Goal: Task Accomplishment & Management: Manage account settings

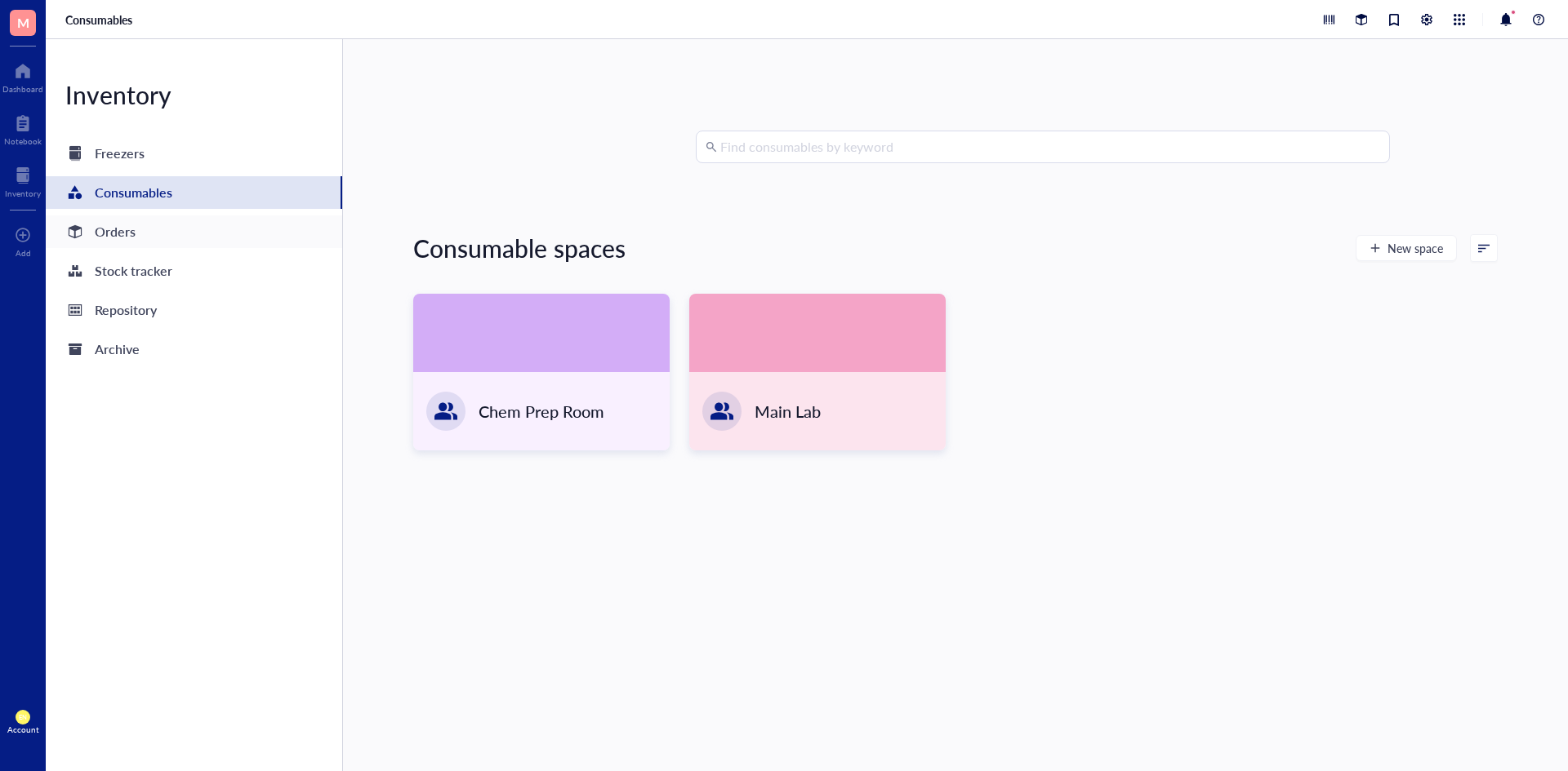
click at [147, 241] on div "Orders" at bounding box center [193, 231] width 296 height 33
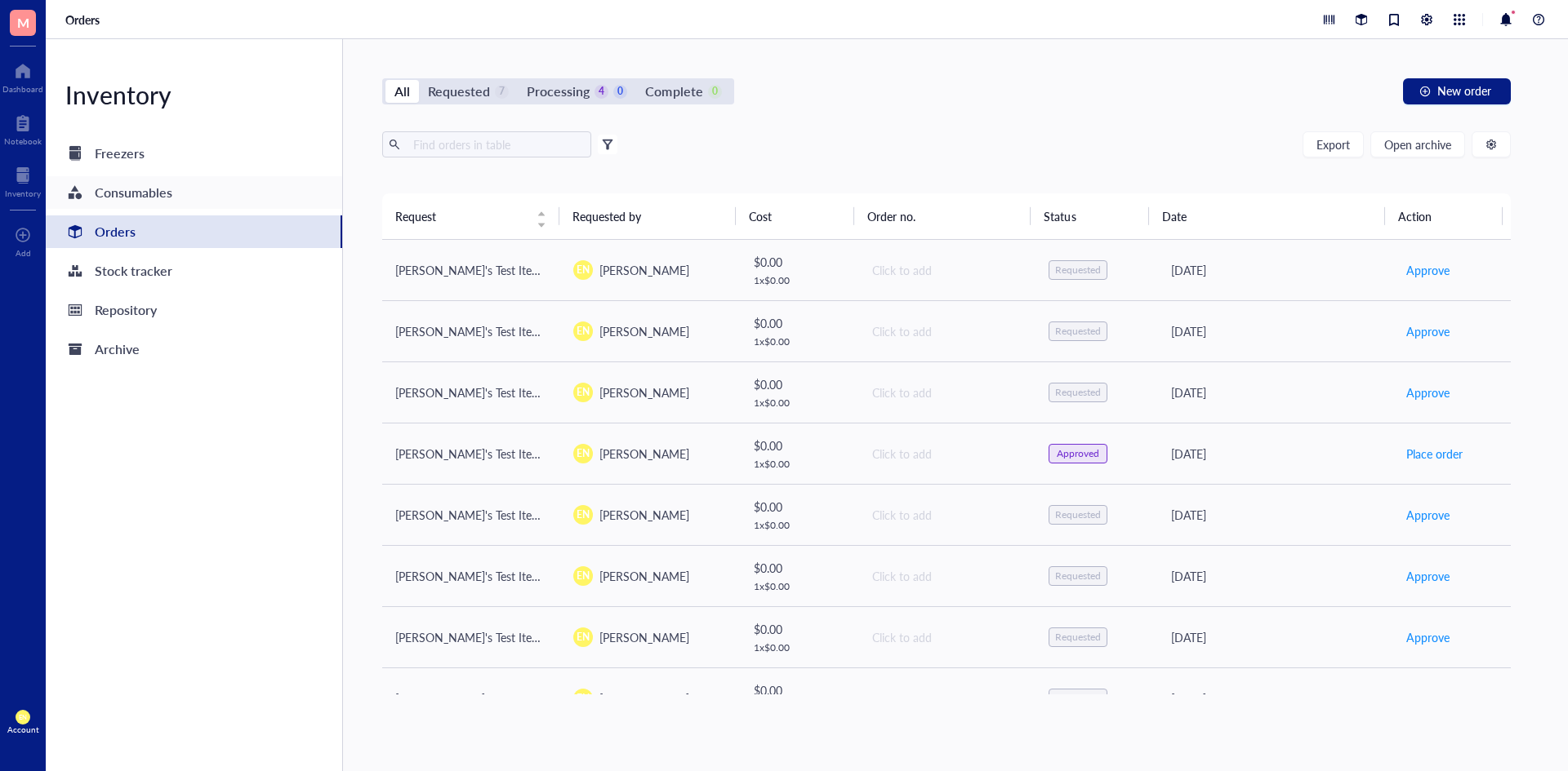
click at [118, 186] on div "Consumables" at bounding box center [133, 192] width 78 height 22
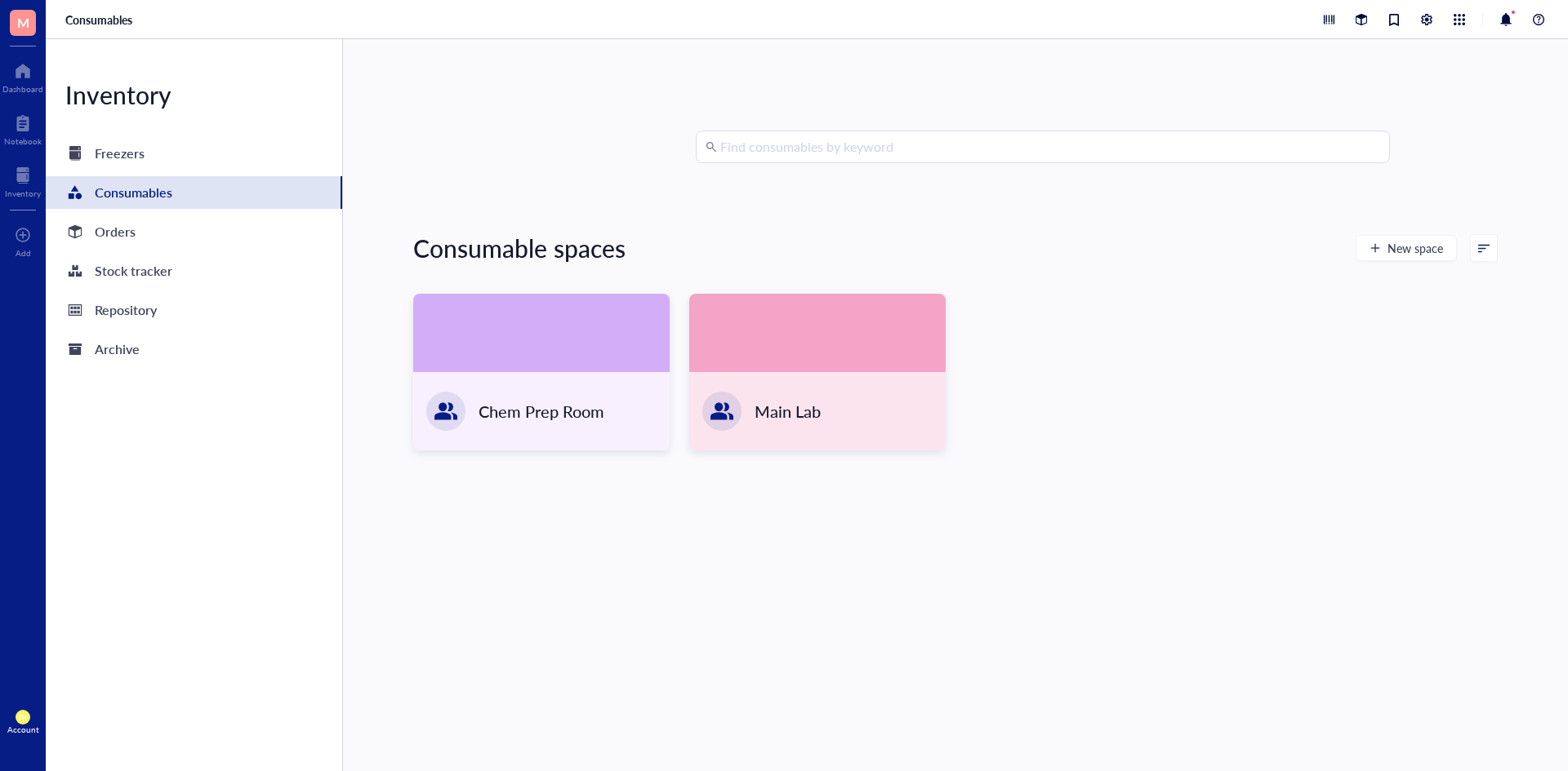
click at [903, 149] on input "search" at bounding box center [1050, 147] width 660 height 31
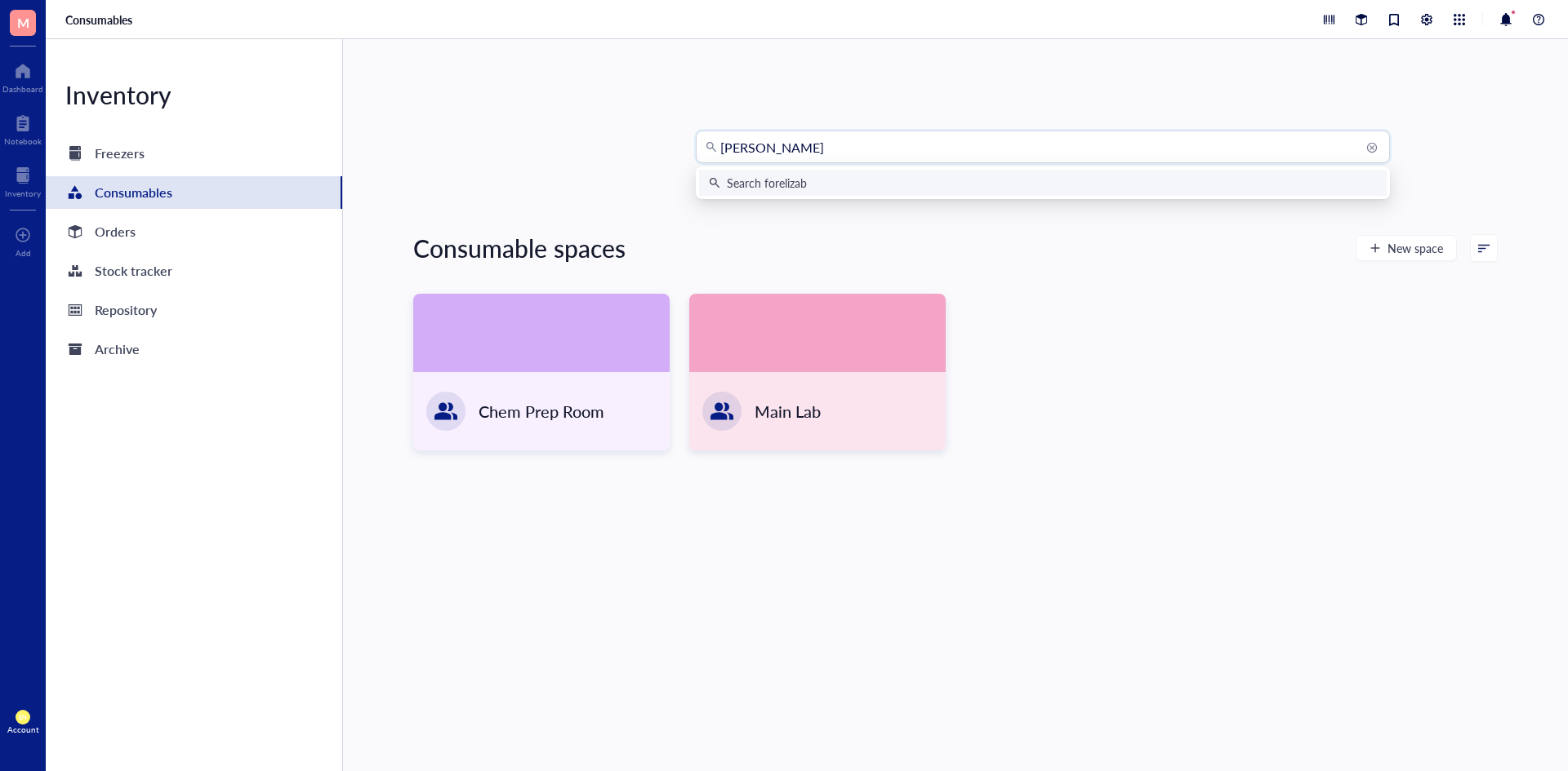
type input "[PERSON_NAME]"
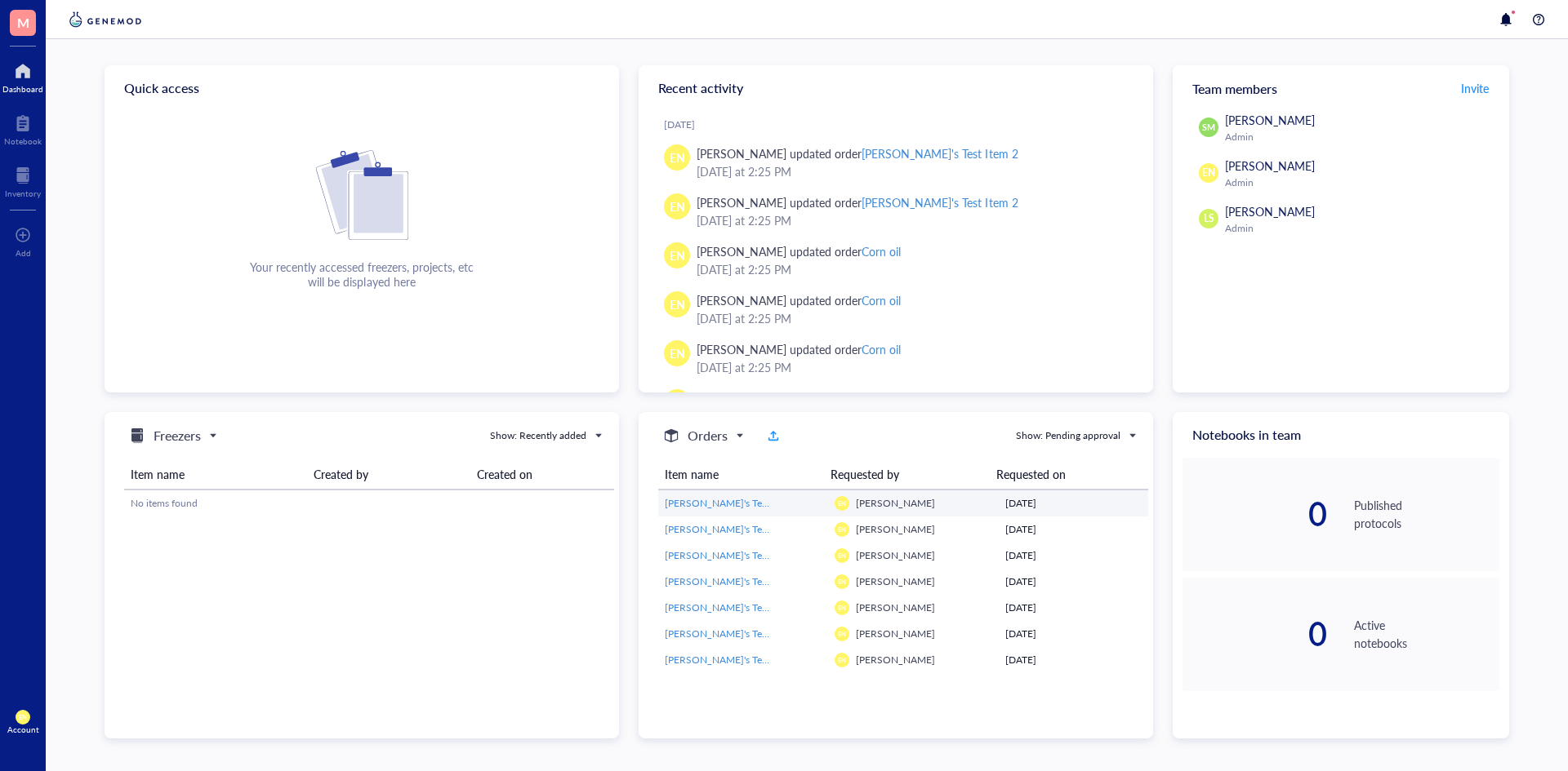
click at [734, 507] on span "[PERSON_NAME]'s Test Item 2" at bounding box center [731, 503] width 134 height 14
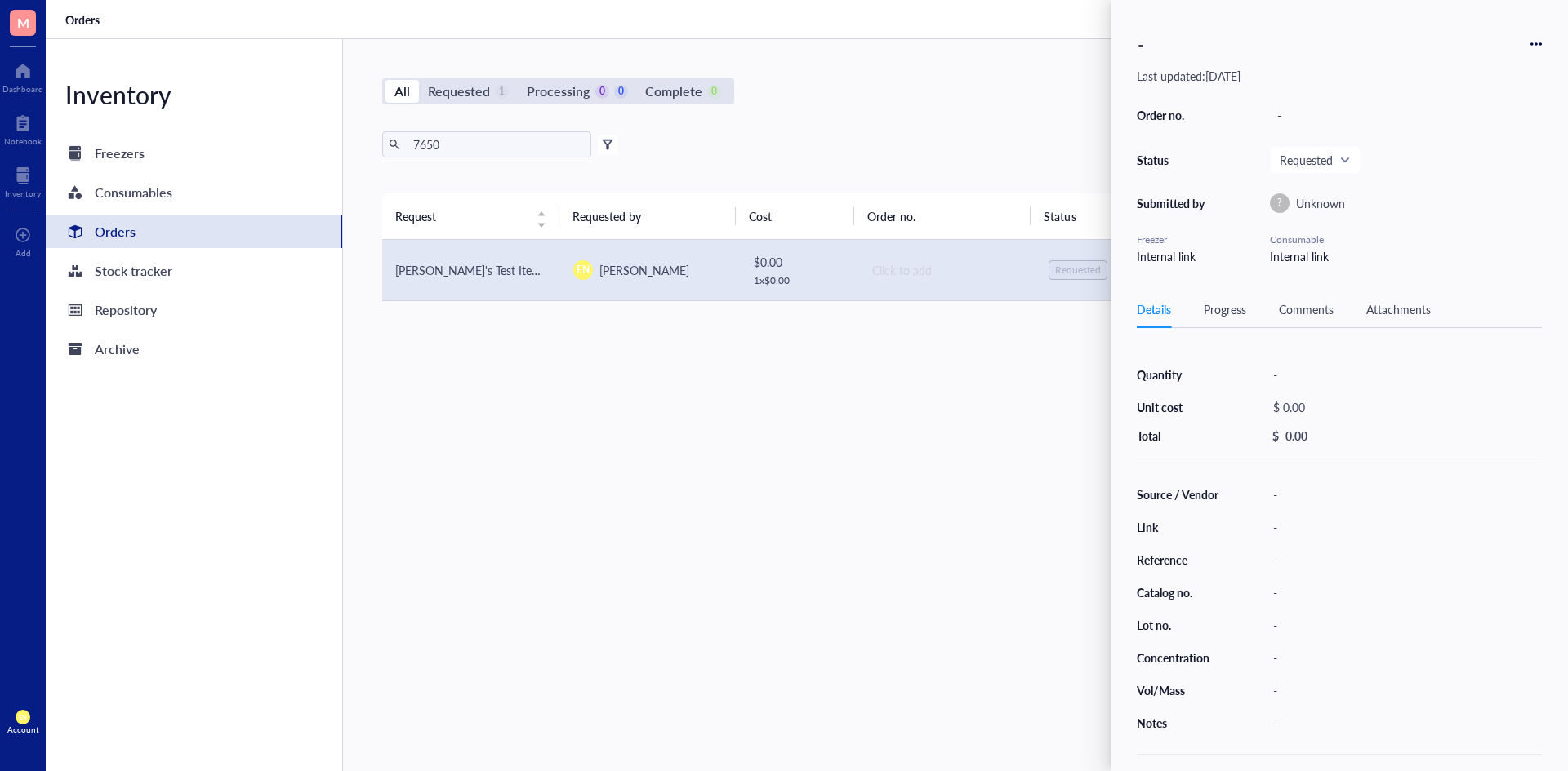
scroll to position [30, 0]
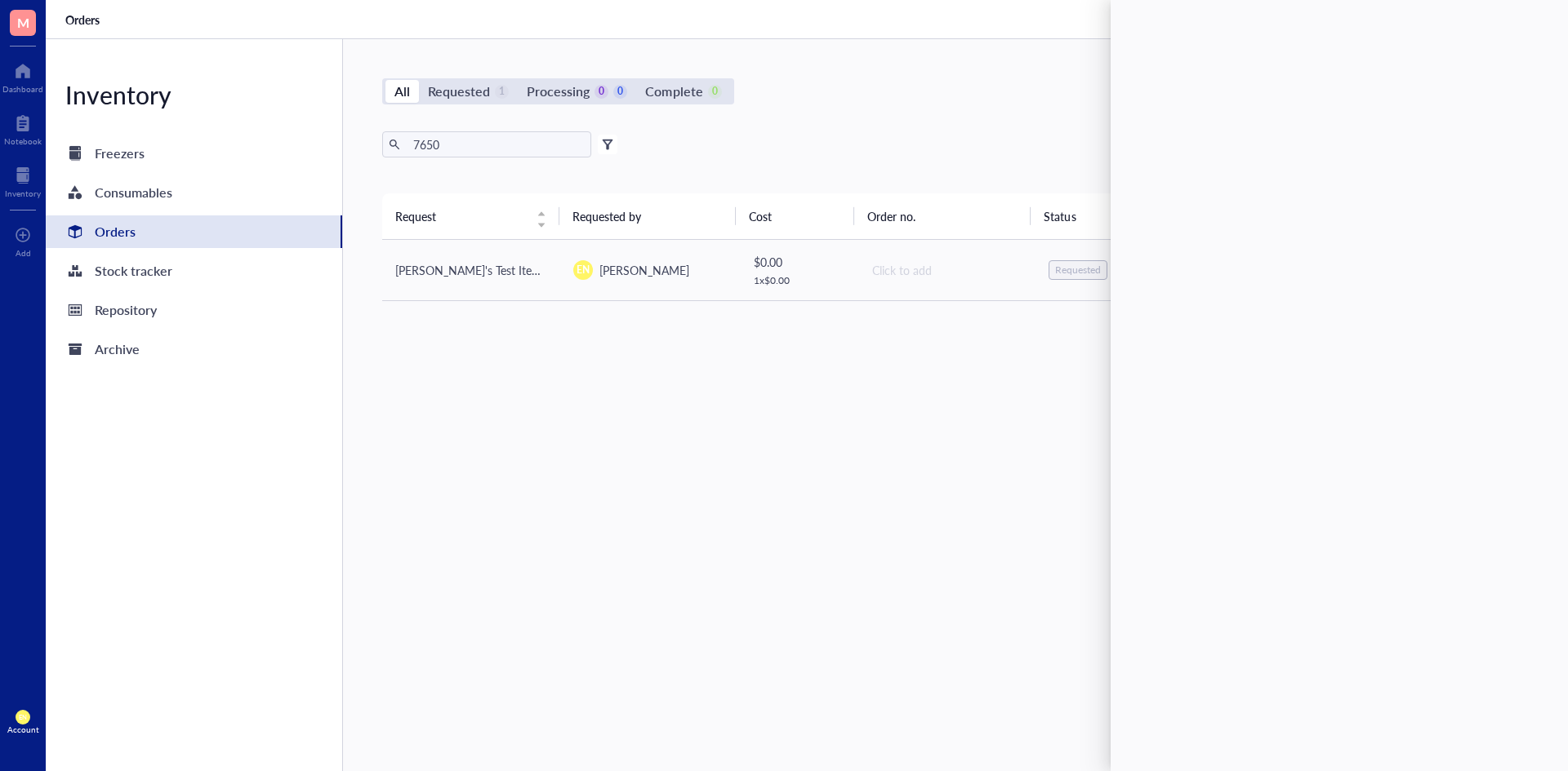
click at [716, 532] on div "Request Requested by Cost Order no. Status Date Action Elizabeth's Test Item 2 …" at bounding box center [946, 443] width 1129 height 500
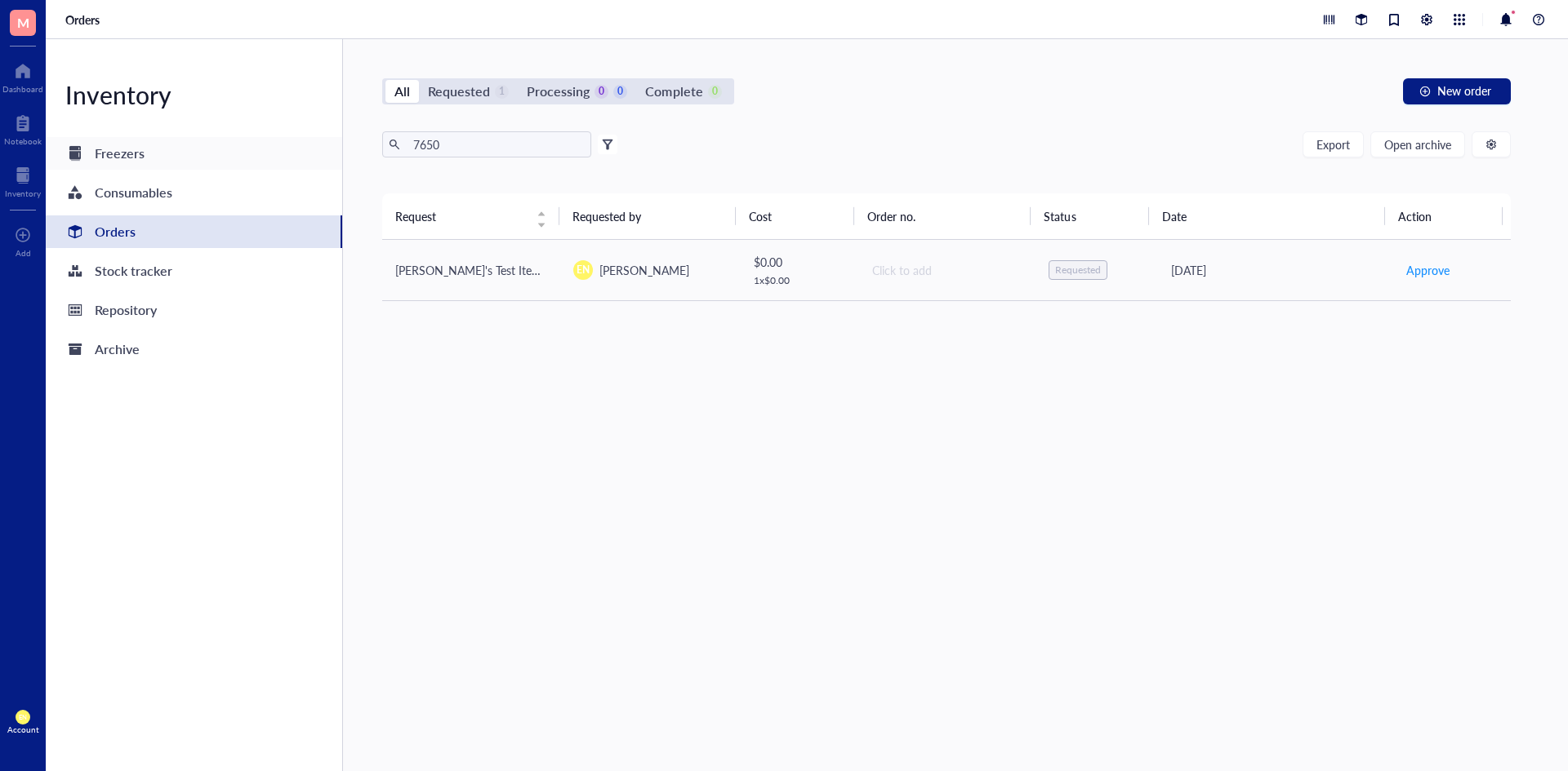
click at [134, 161] on div "Freezers" at bounding box center [119, 153] width 49 height 22
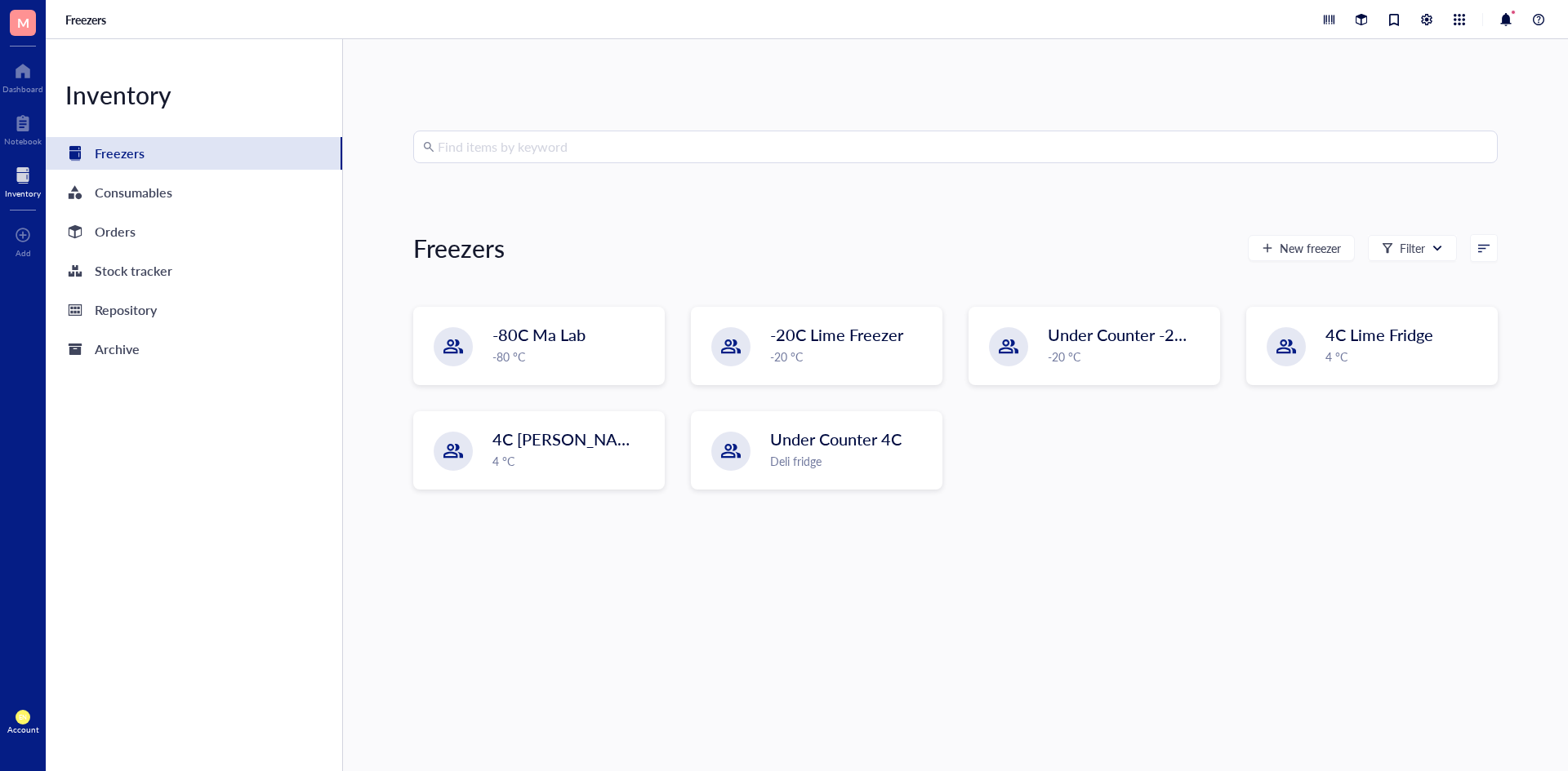
click at [870, 133] on input "search" at bounding box center [963, 147] width 1051 height 31
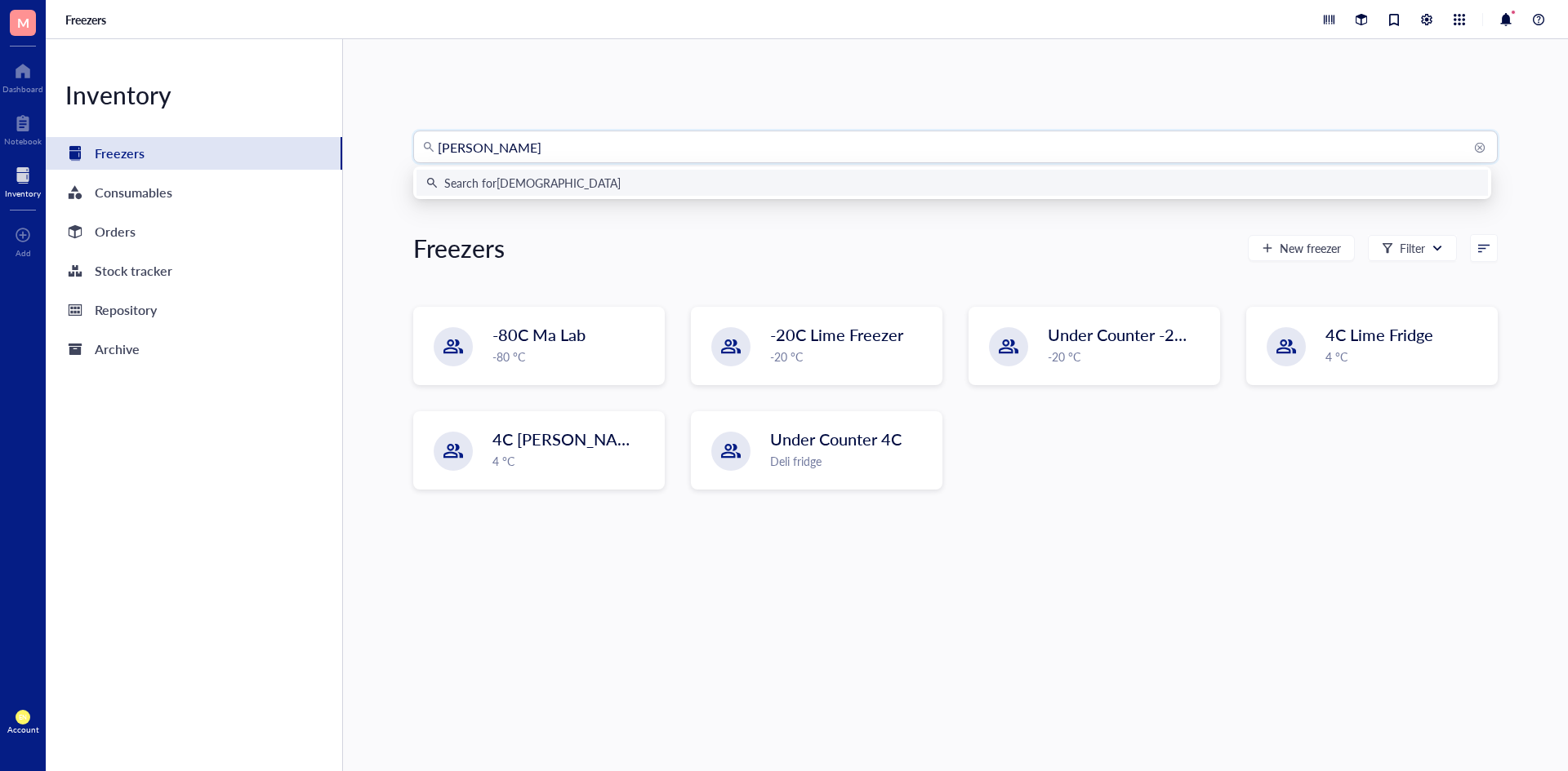
type input "[PERSON_NAME]"
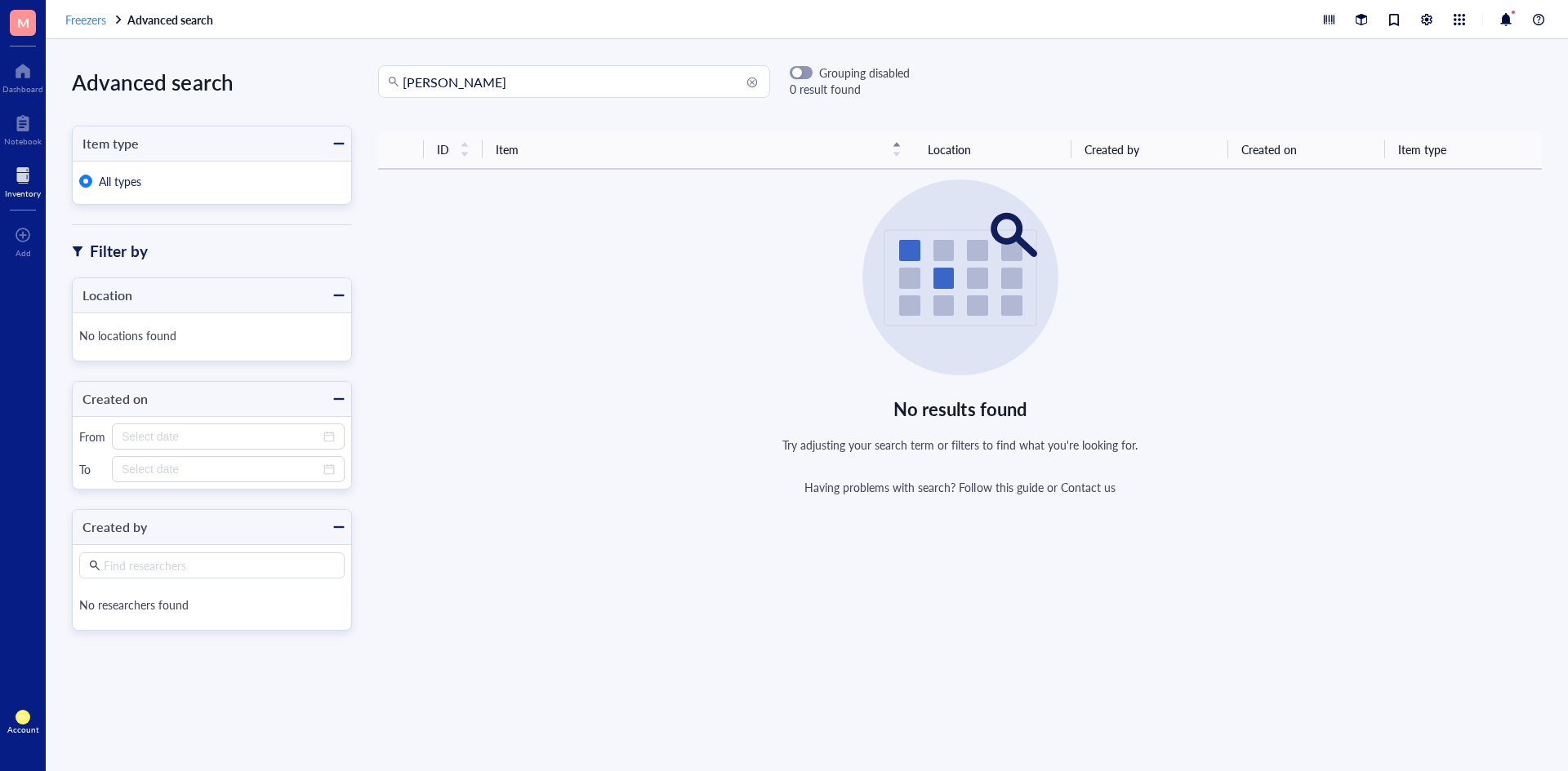
click at [84, 26] on span "Freezers" at bounding box center [86, 19] width 41 height 16
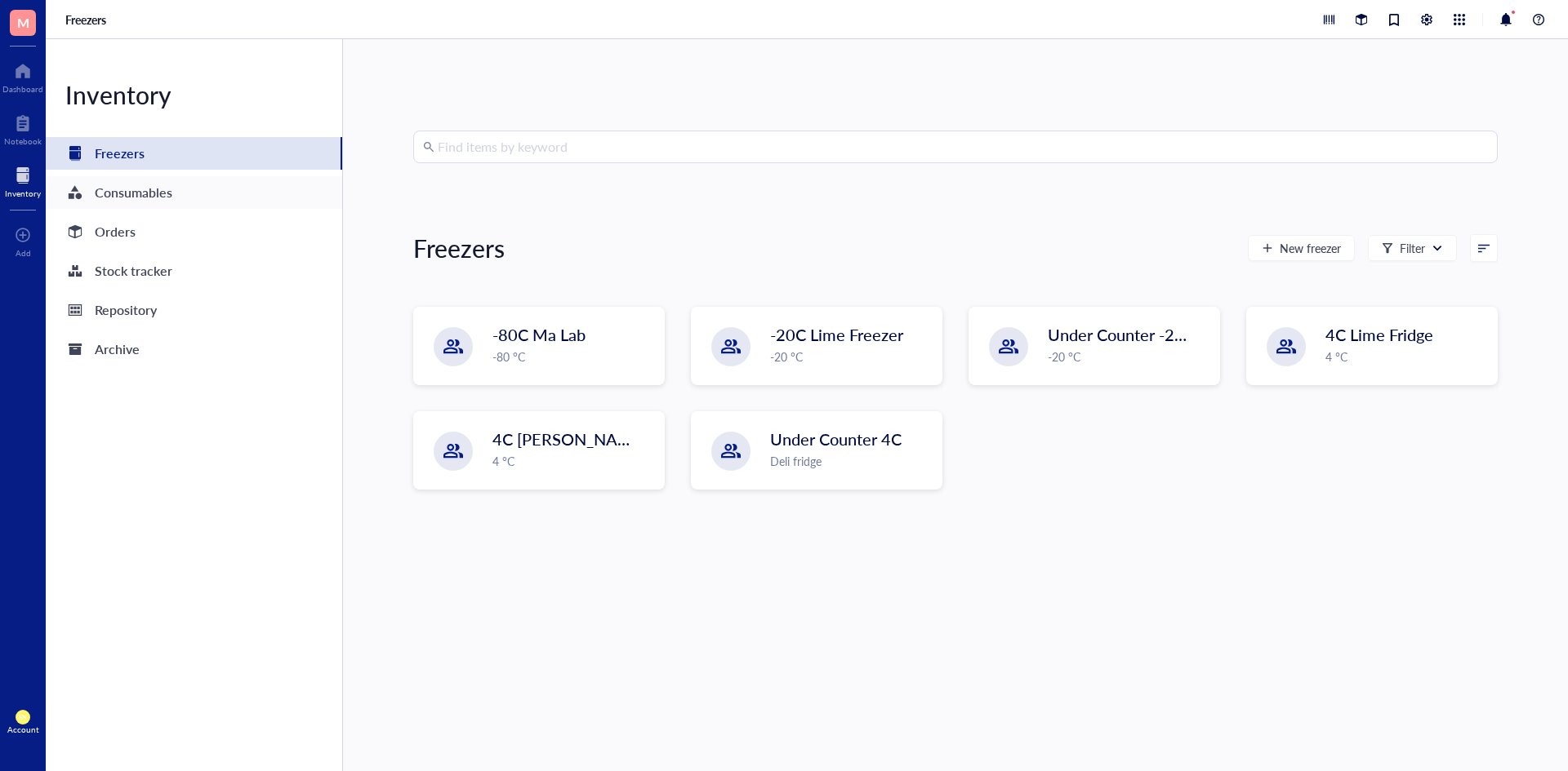
click at [149, 189] on div "Consumables" at bounding box center [133, 192] width 78 height 22
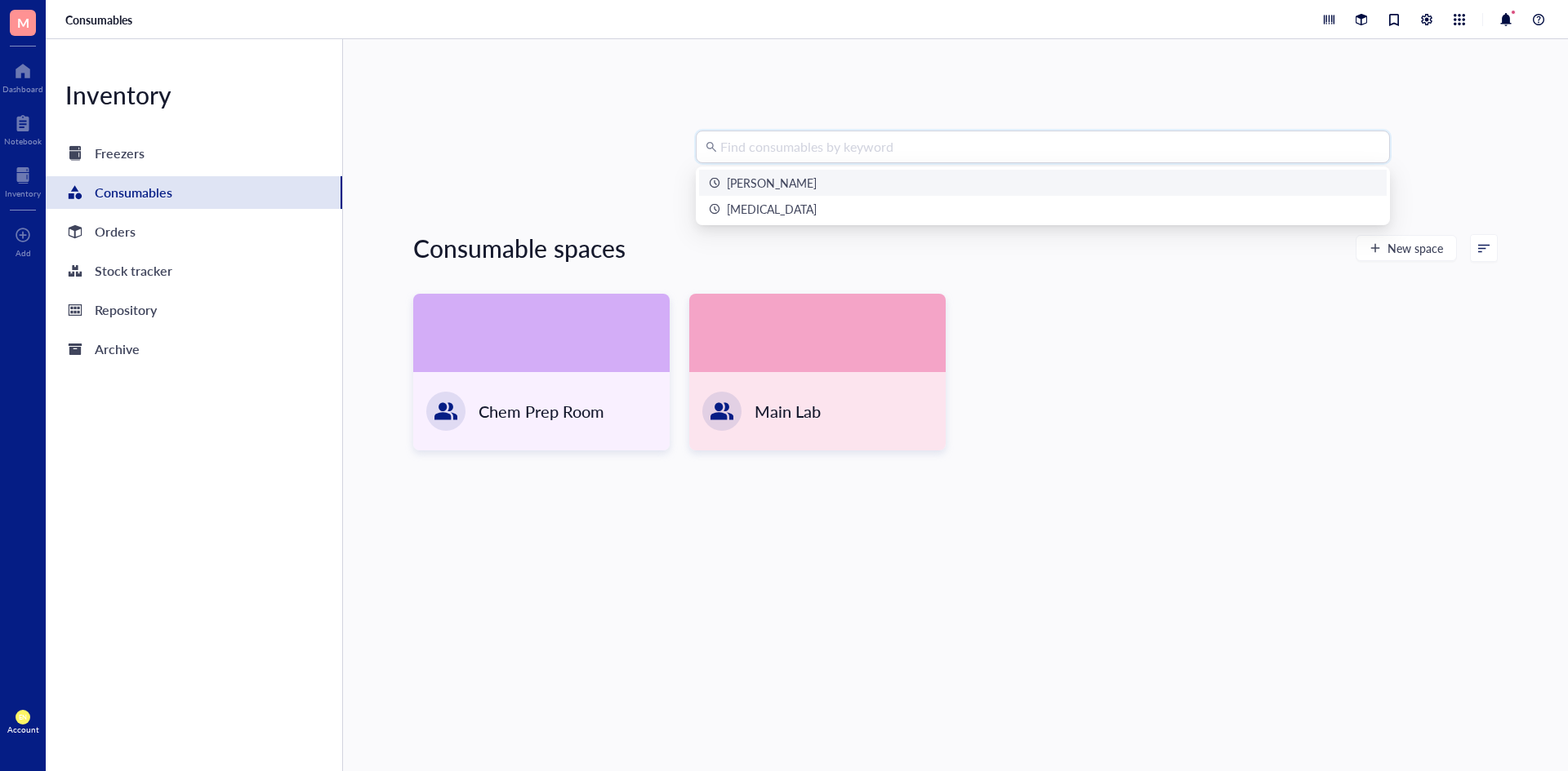
click at [878, 157] on input "search" at bounding box center [1050, 147] width 660 height 31
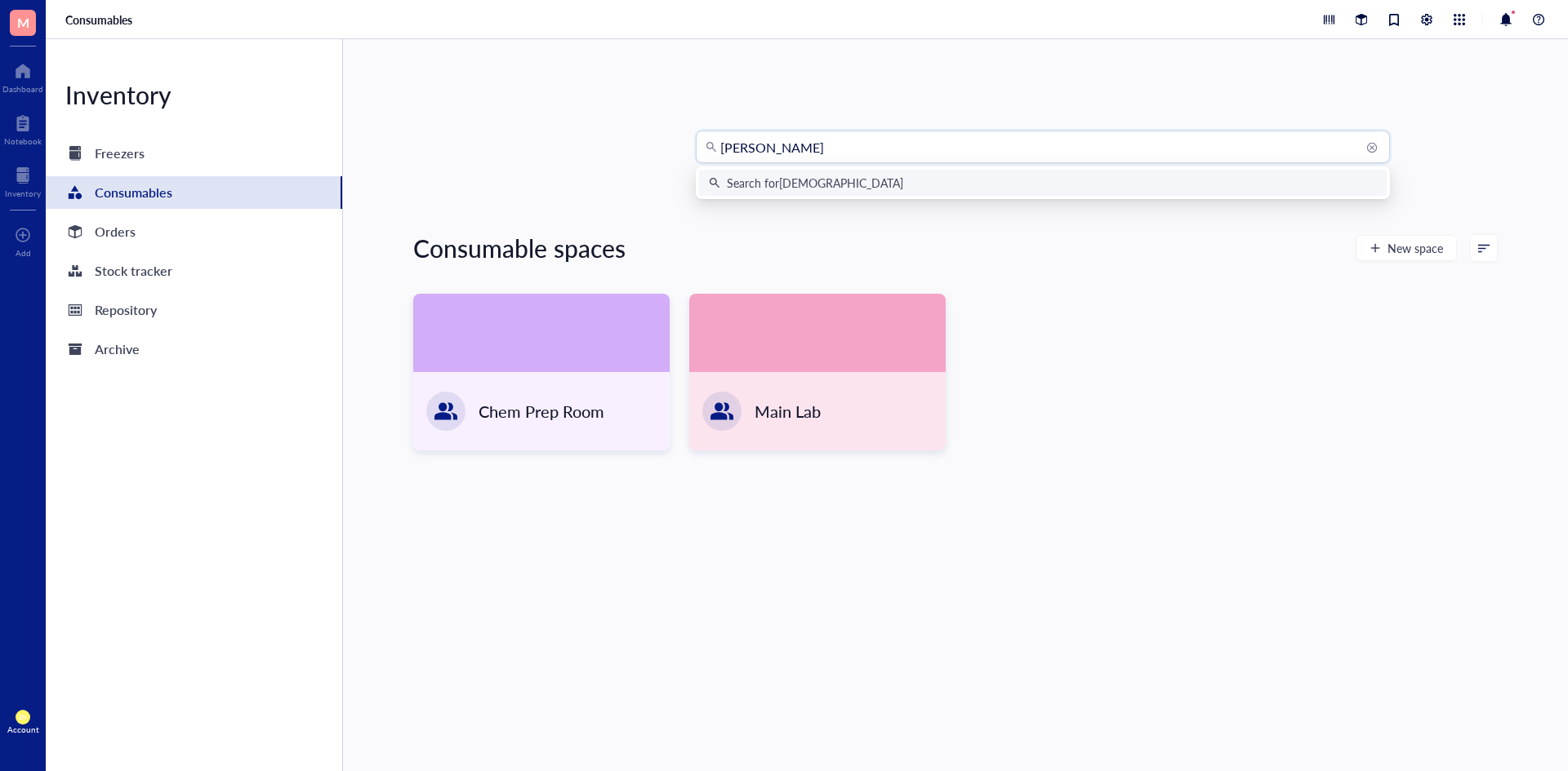
type input "[PERSON_NAME]"
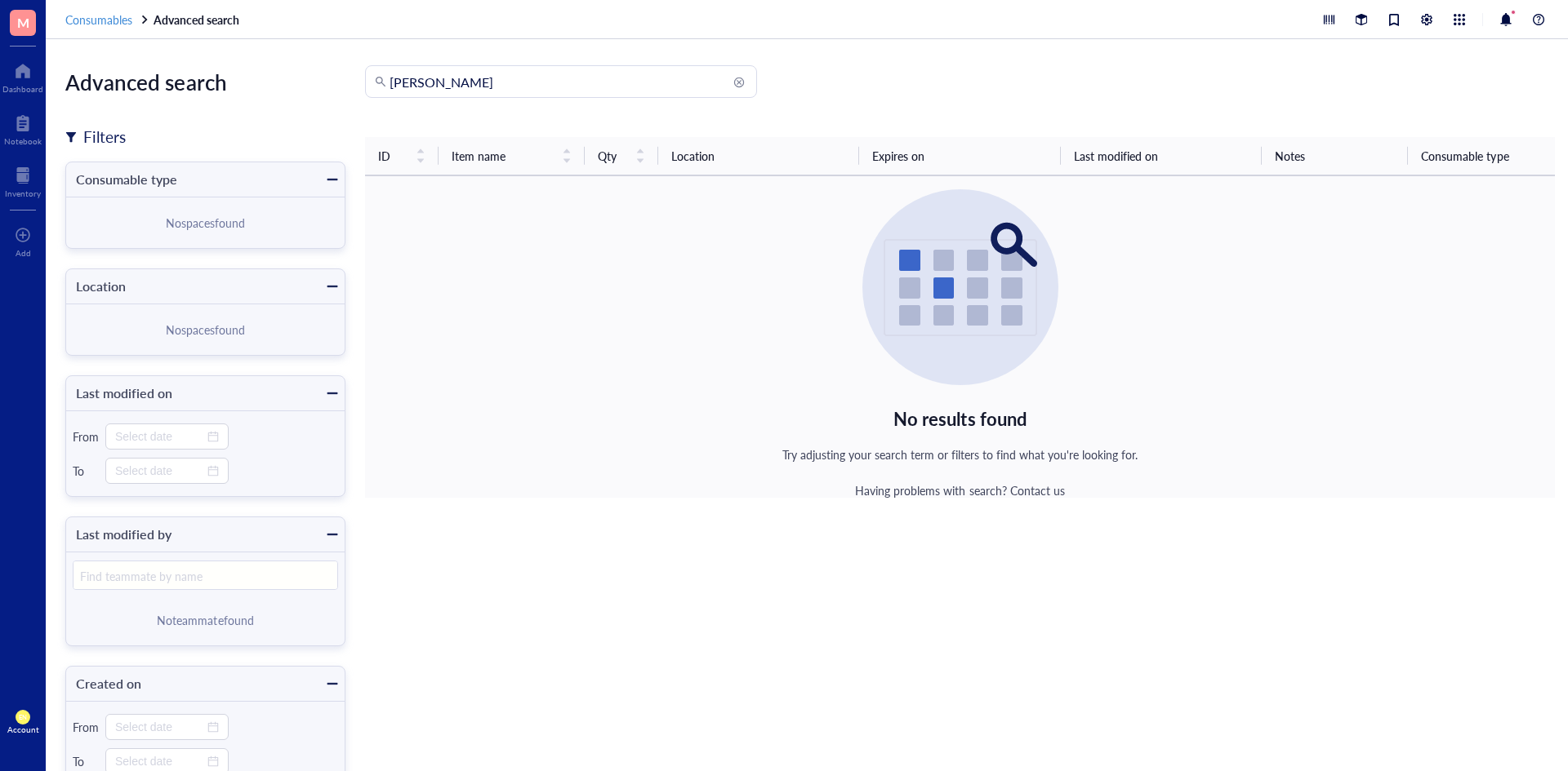
click at [78, 12] on span "Consumables" at bounding box center [99, 19] width 67 height 16
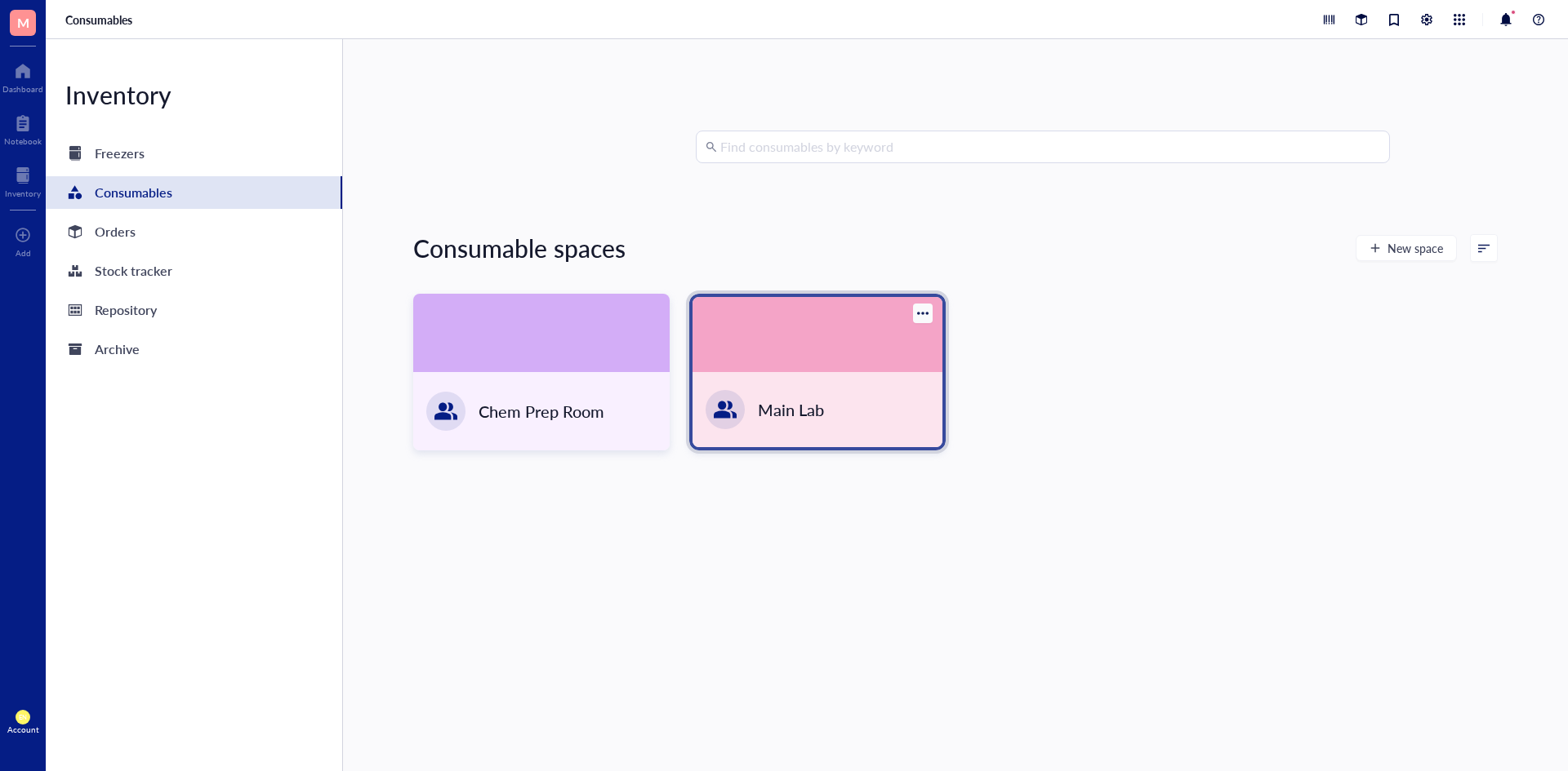
click at [804, 380] on div "Main Lab" at bounding box center [818, 410] width 250 height 75
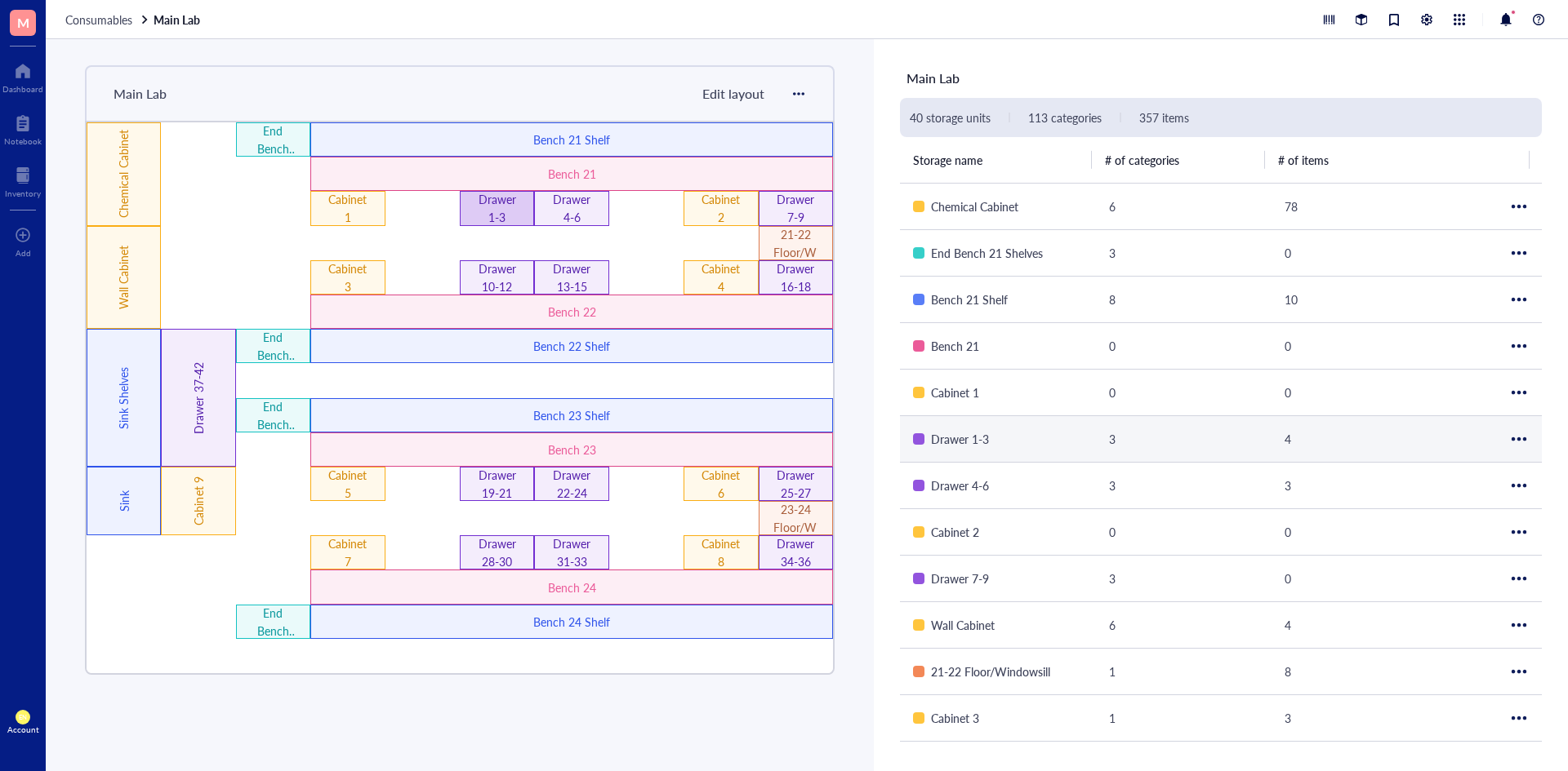
click at [475, 213] on div "Drawer 1-3" at bounding box center [497, 208] width 44 height 35
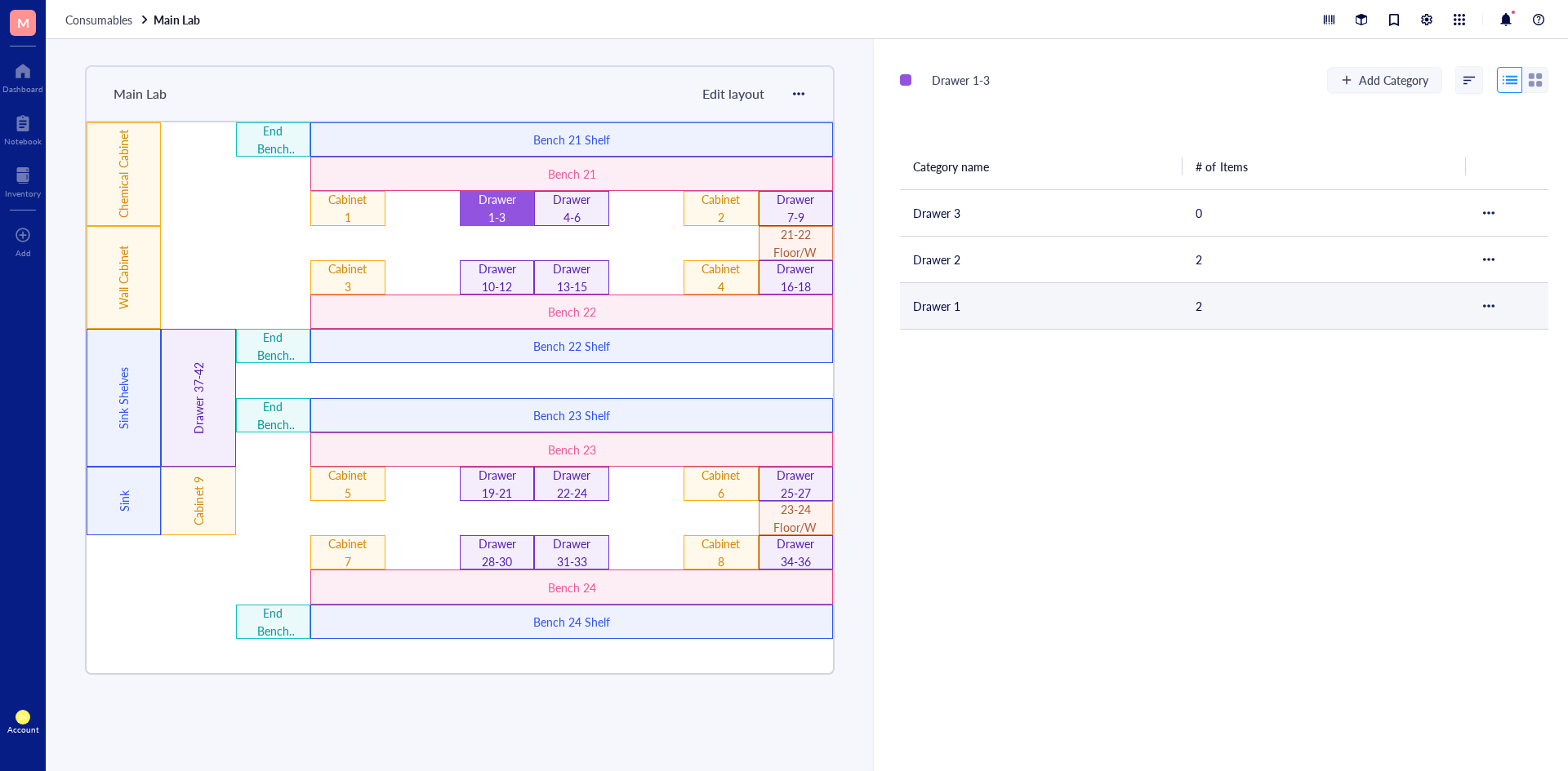
click at [975, 317] on td "Drawer 1" at bounding box center [1041, 306] width 283 height 47
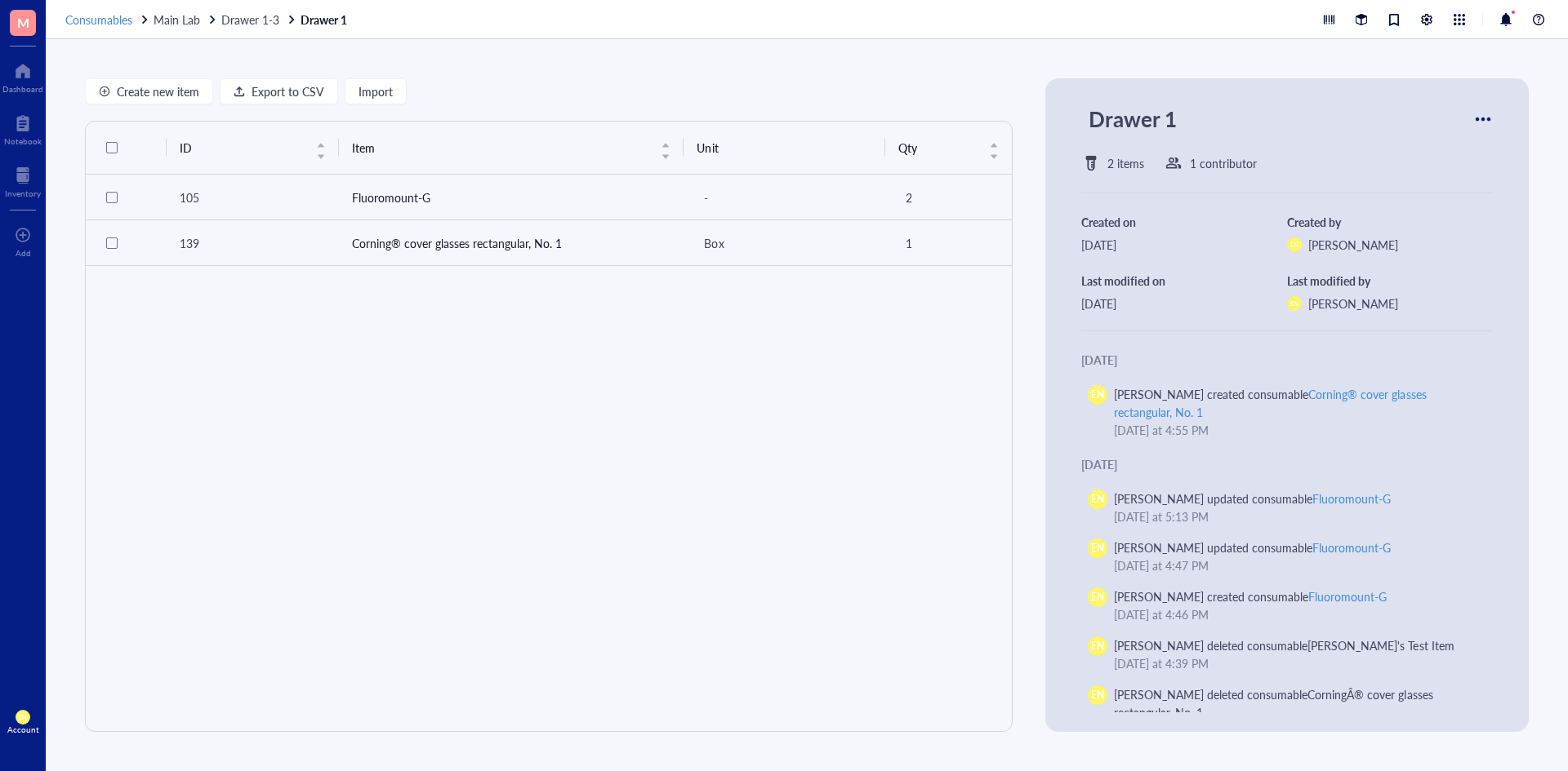
click at [96, 12] on span "Consumables" at bounding box center [99, 19] width 67 height 16
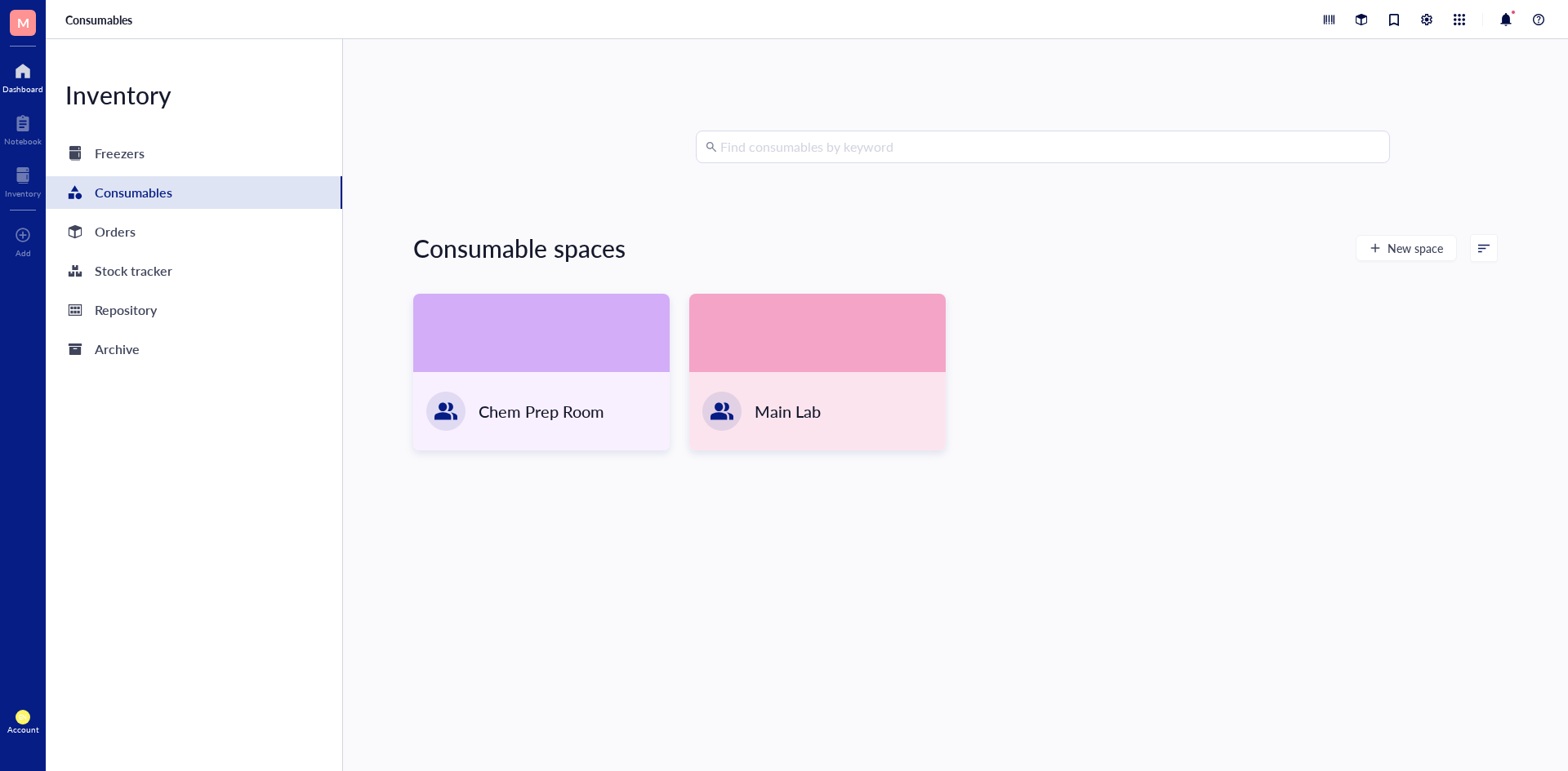
click at [35, 91] on div "Dashboard" at bounding box center [23, 89] width 41 height 9
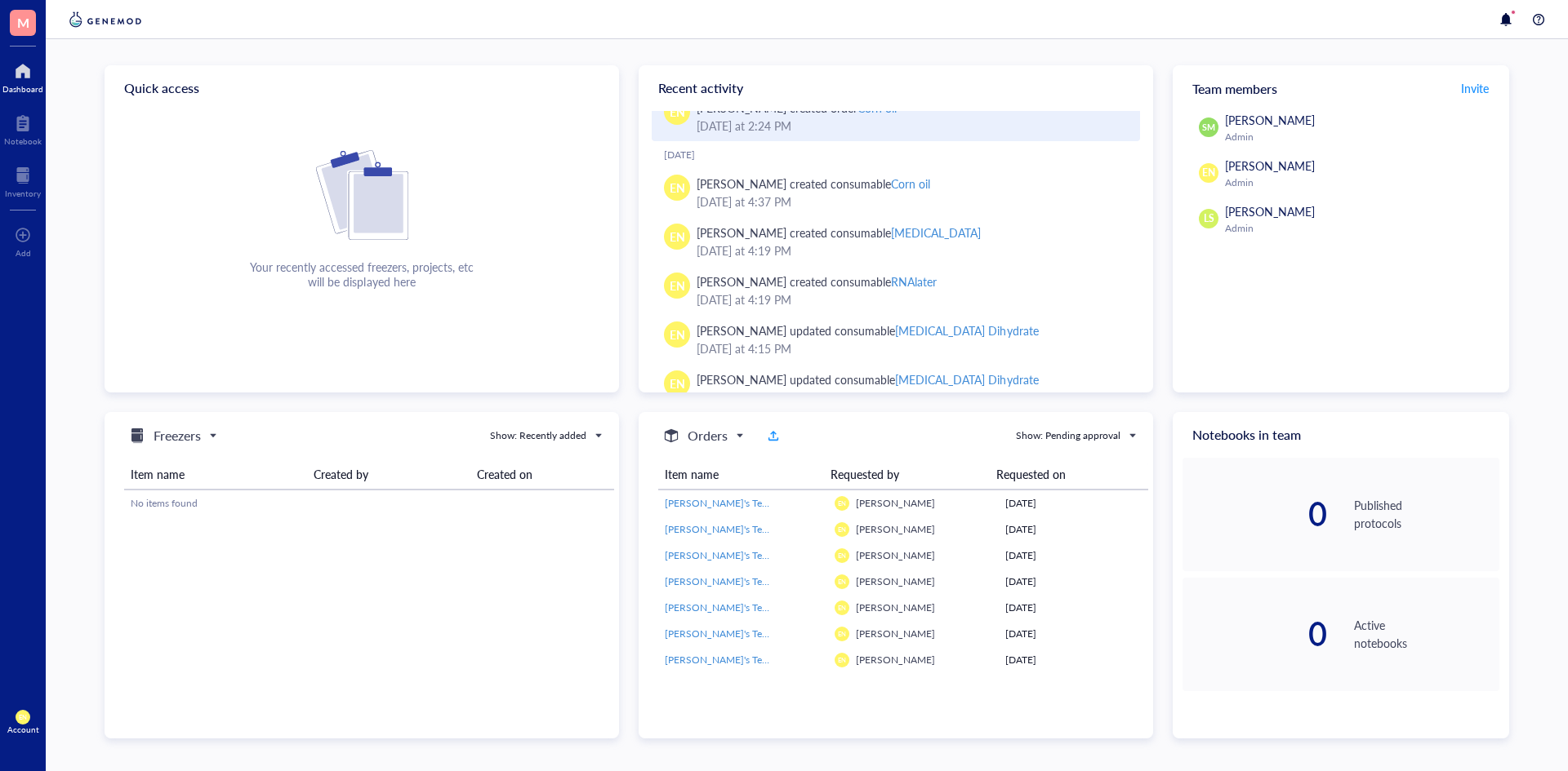
scroll to position [369, 0]
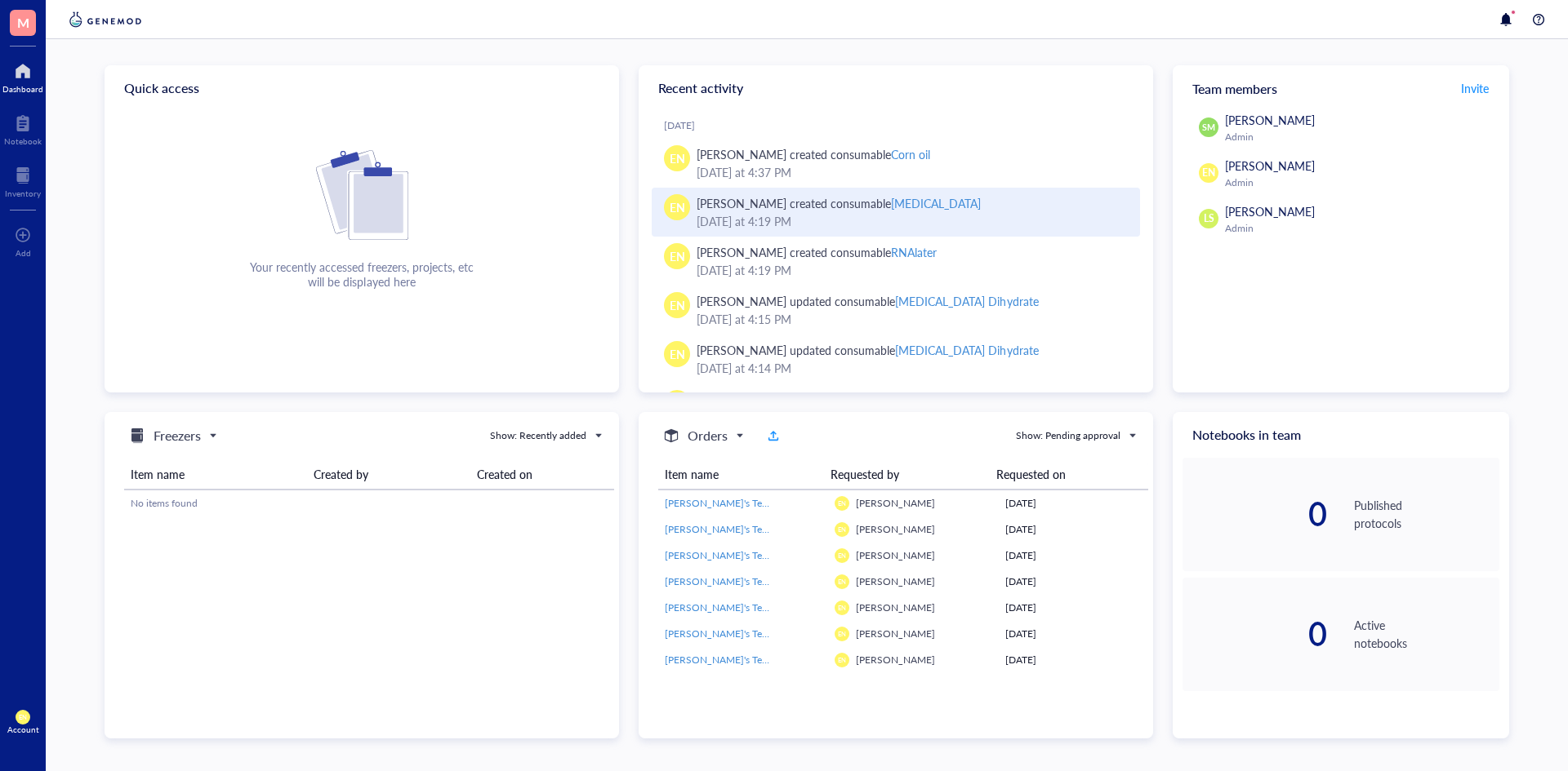
click at [915, 206] on div "Mineral oil" at bounding box center [936, 203] width 90 height 16
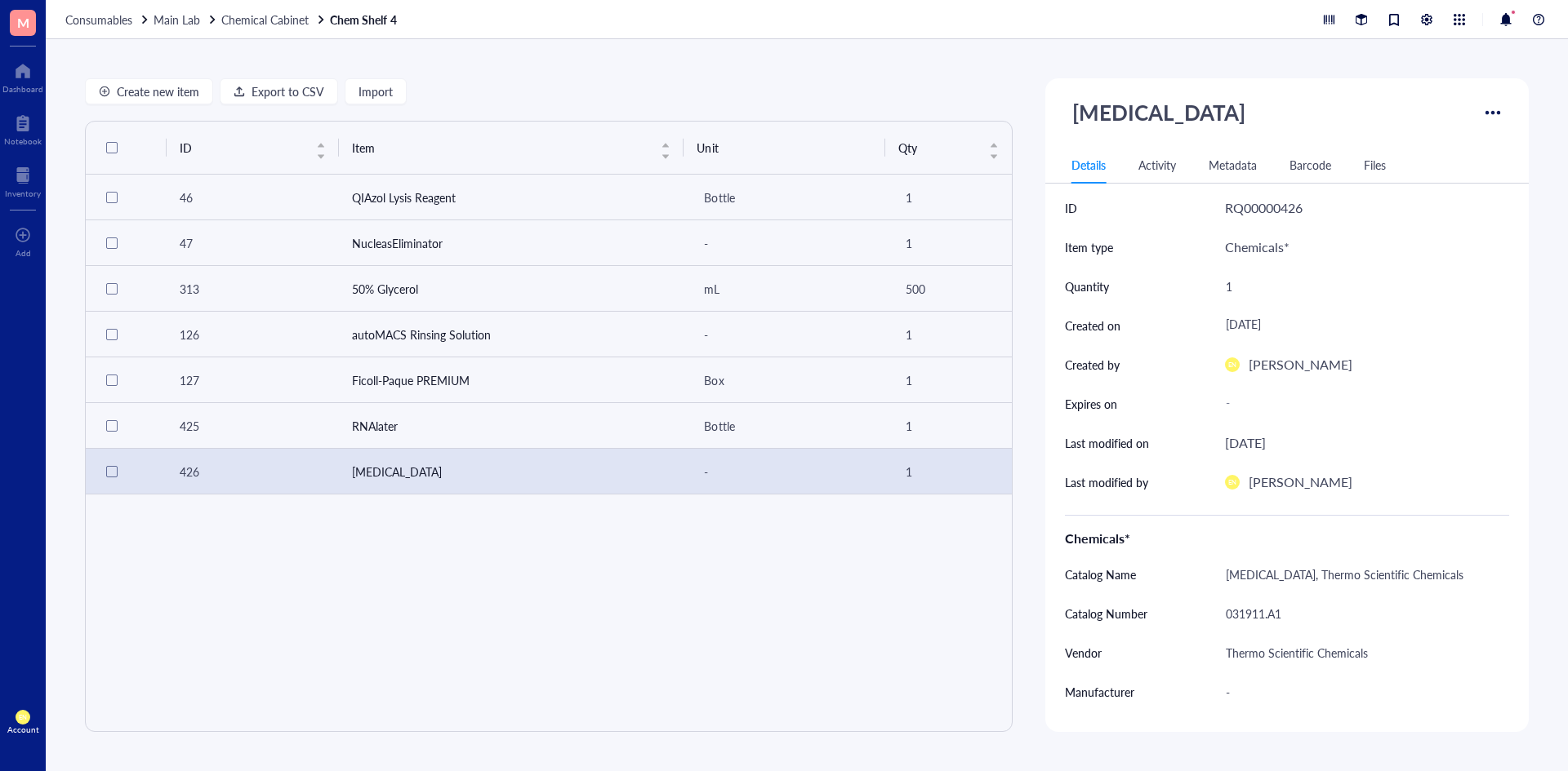
click at [1505, 103] on div at bounding box center [1493, 113] width 26 height 26
click at [1463, 220] on span "Request order" at bounding box center [1440, 218] width 101 height 18
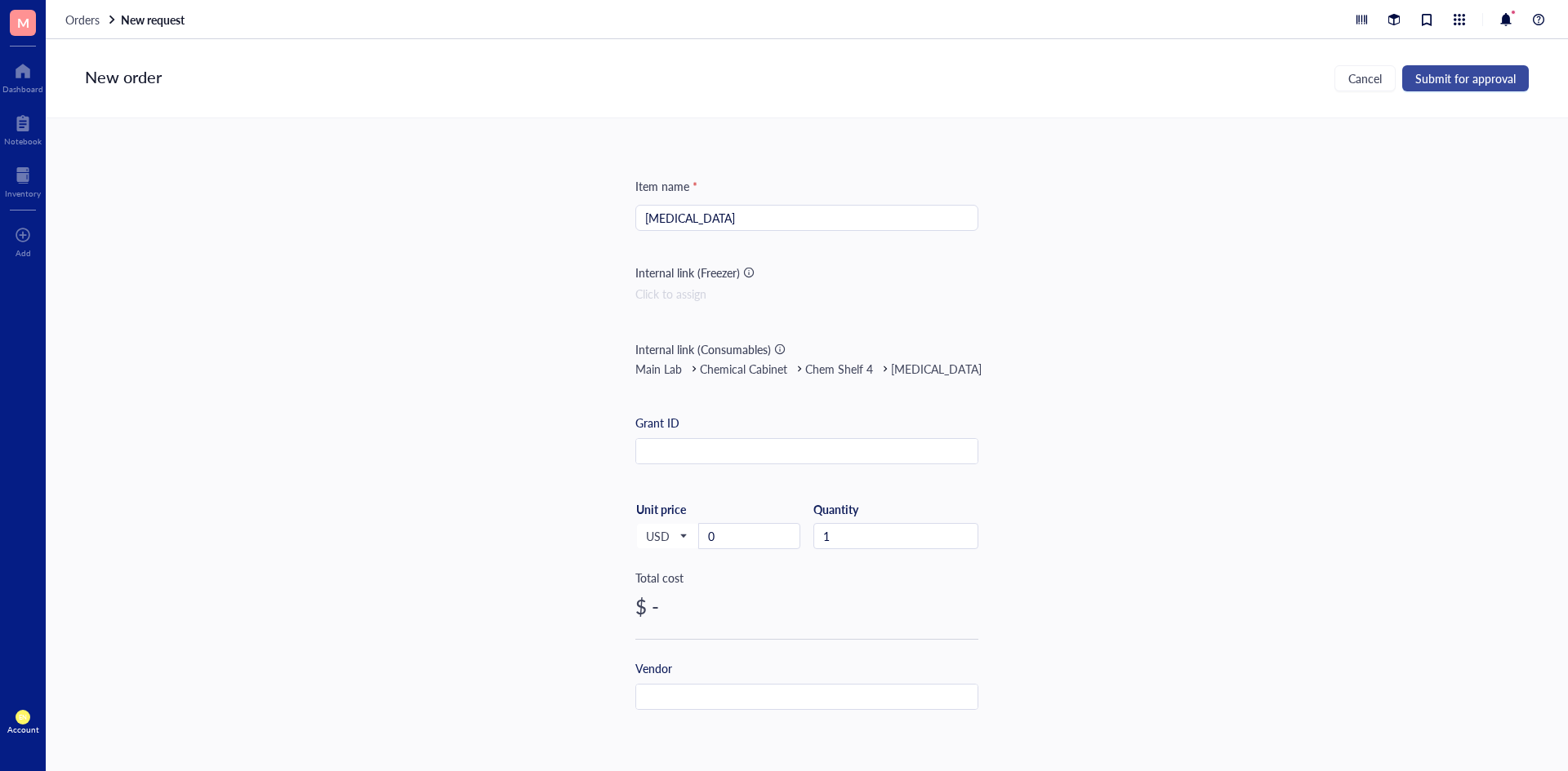
click at [1461, 78] on span "Submit for approval" at bounding box center [1466, 78] width 101 height 13
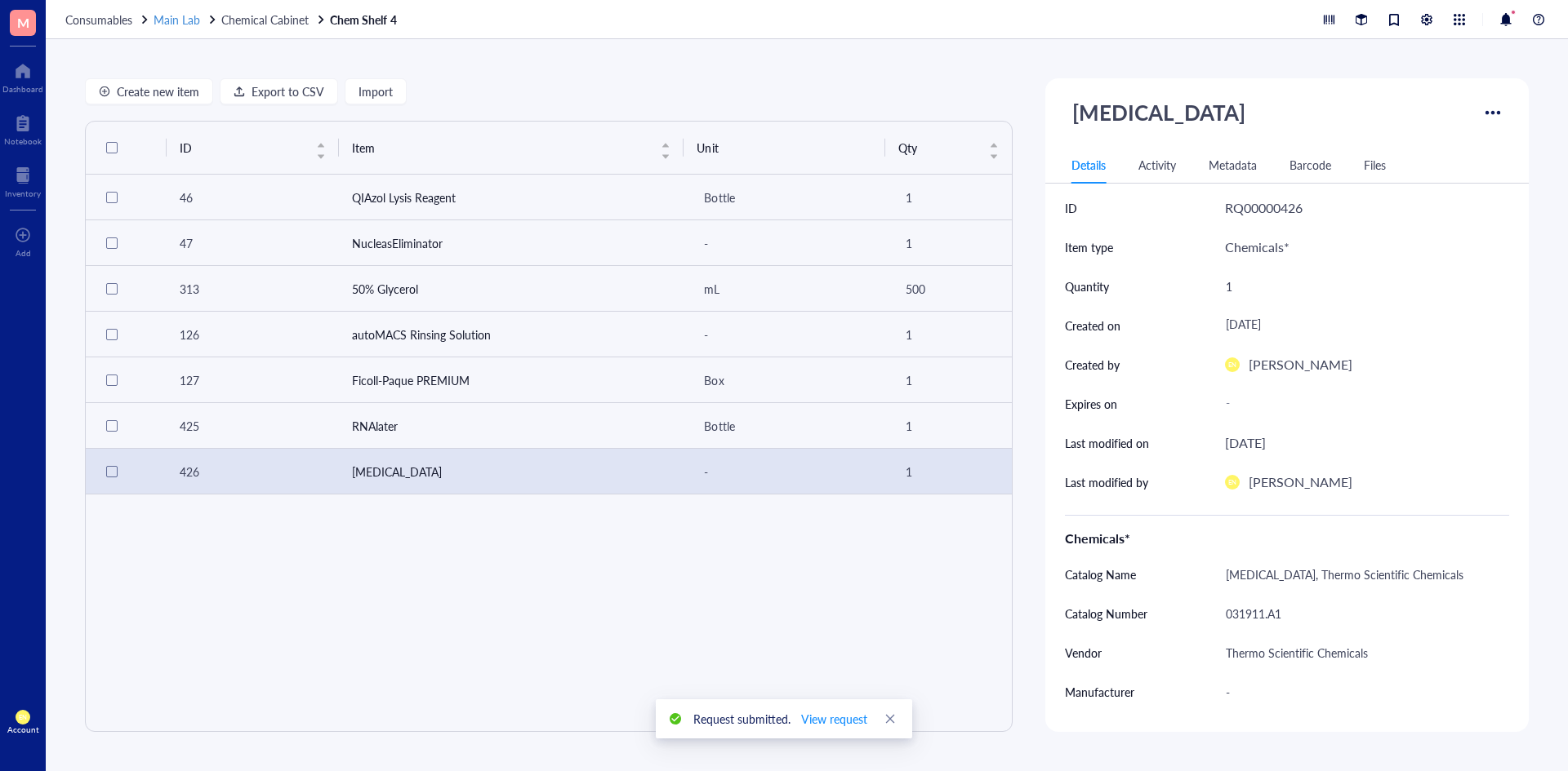
click at [155, 22] on span "Main Lab" at bounding box center [177, 19] width 47 height 16
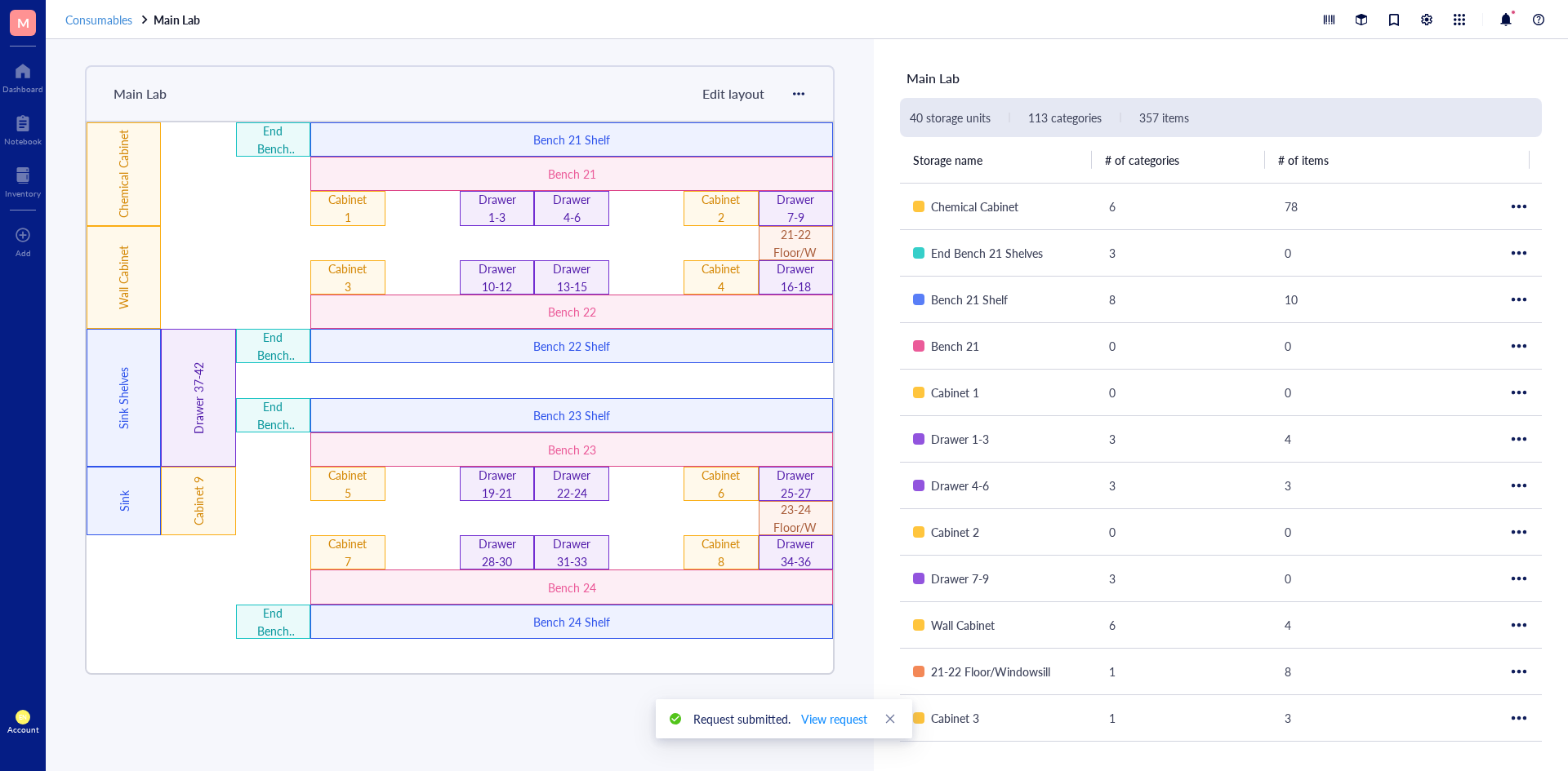
click at [89, 24] on span "Consumables" at bounding box center [99, 19] width 67 height 16
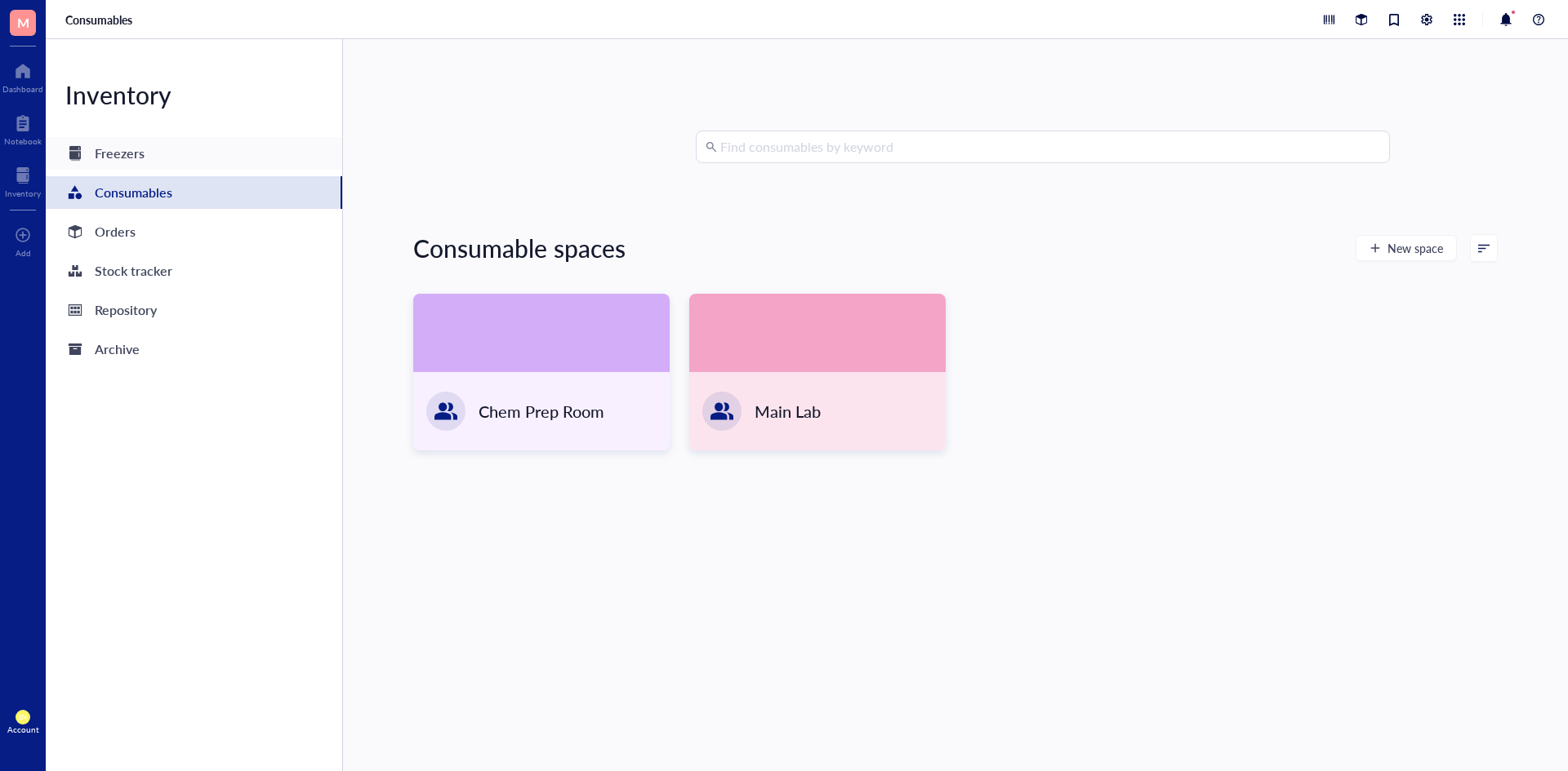
click at [114, 157] on div "Freezers" at bounding box center [119, 153] width 49 height 22
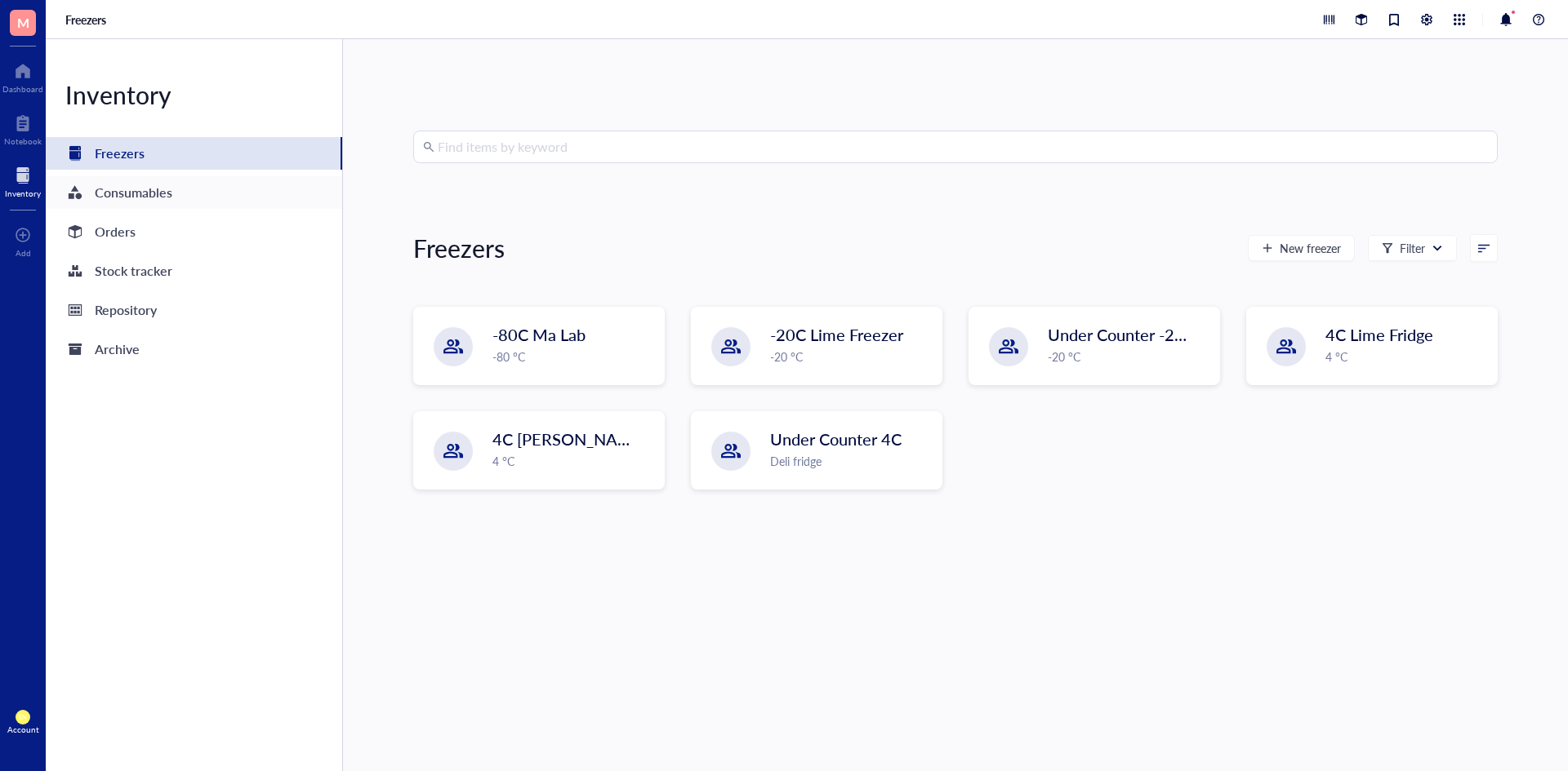
click at [141, 190] on div "Consumables" at bounding box center [133, 192] width 78 height 22
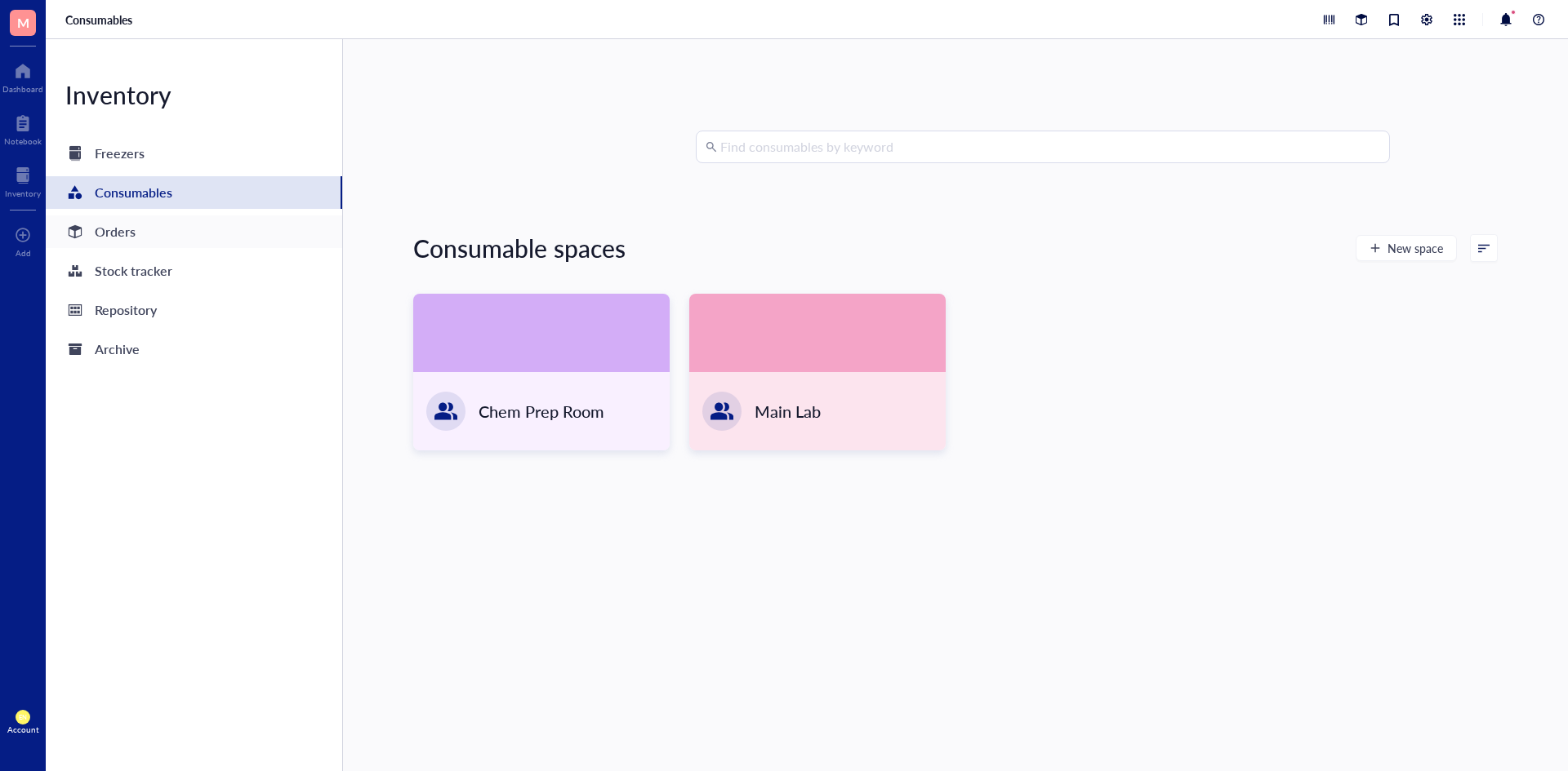
click at [120, 236] on div "Orders" at bounding box center [115, 231] width 41 height 22
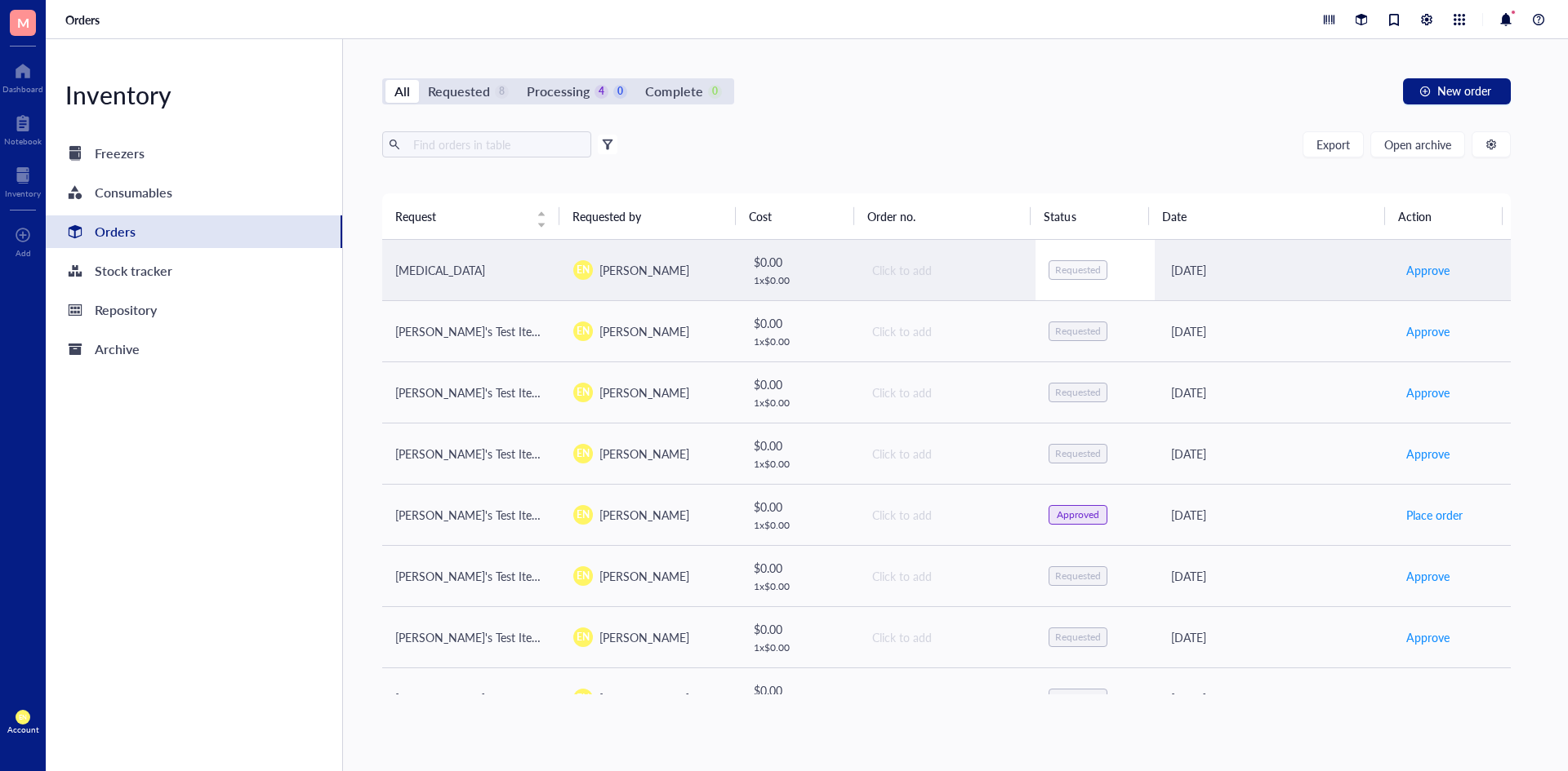
click at [1055, 265] on div "Requested" at bounding box center [1078, 270] width 46 height 13
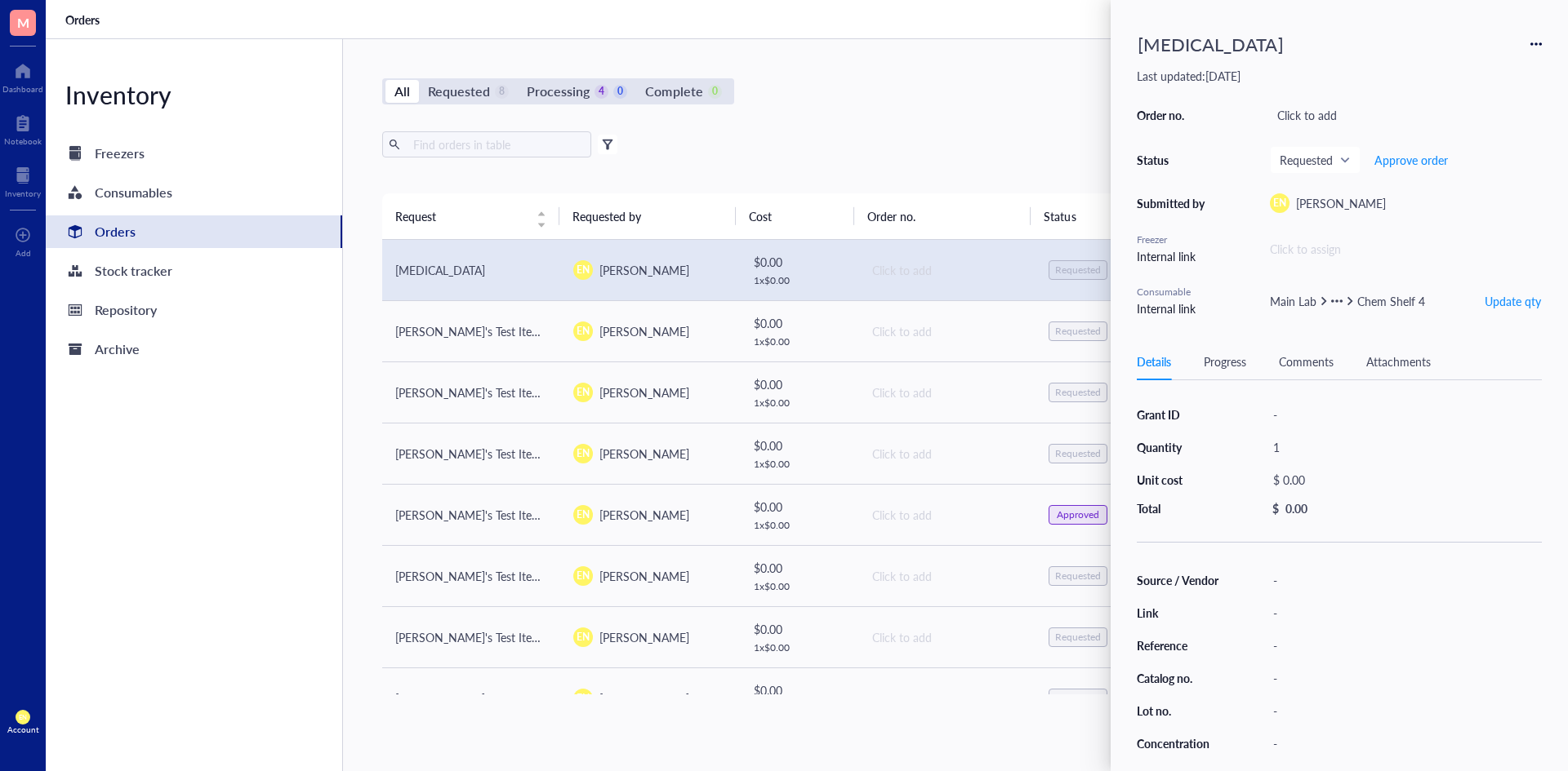
click at [1534, 38] on icon at bounding box center [1536, 44] width 11 height 11
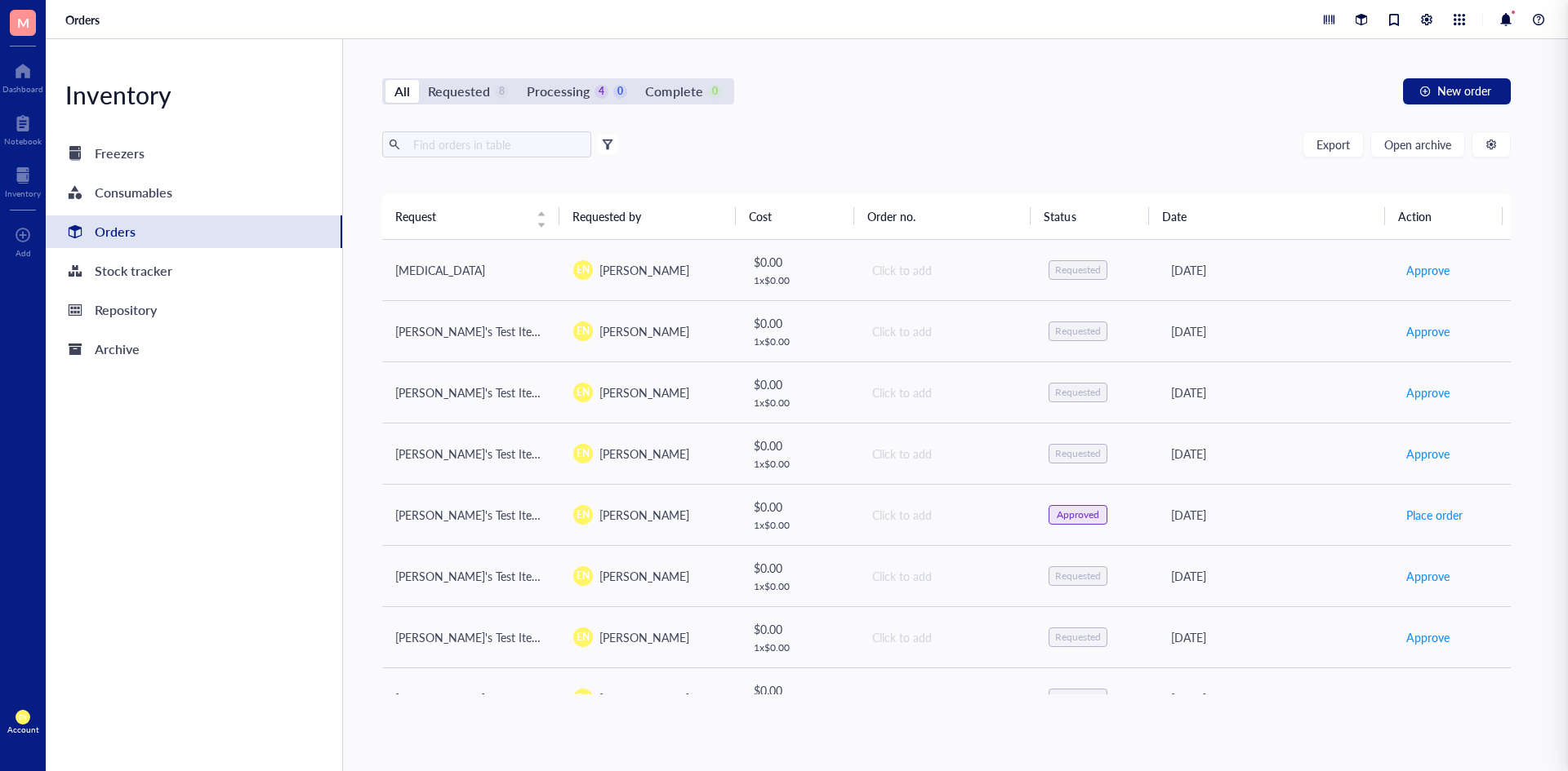
click at [1075, 93] on div "All Requested 8 Processing 4 0 Complete 0 New order" at bounding box center [946, 91] width 1129 height 26
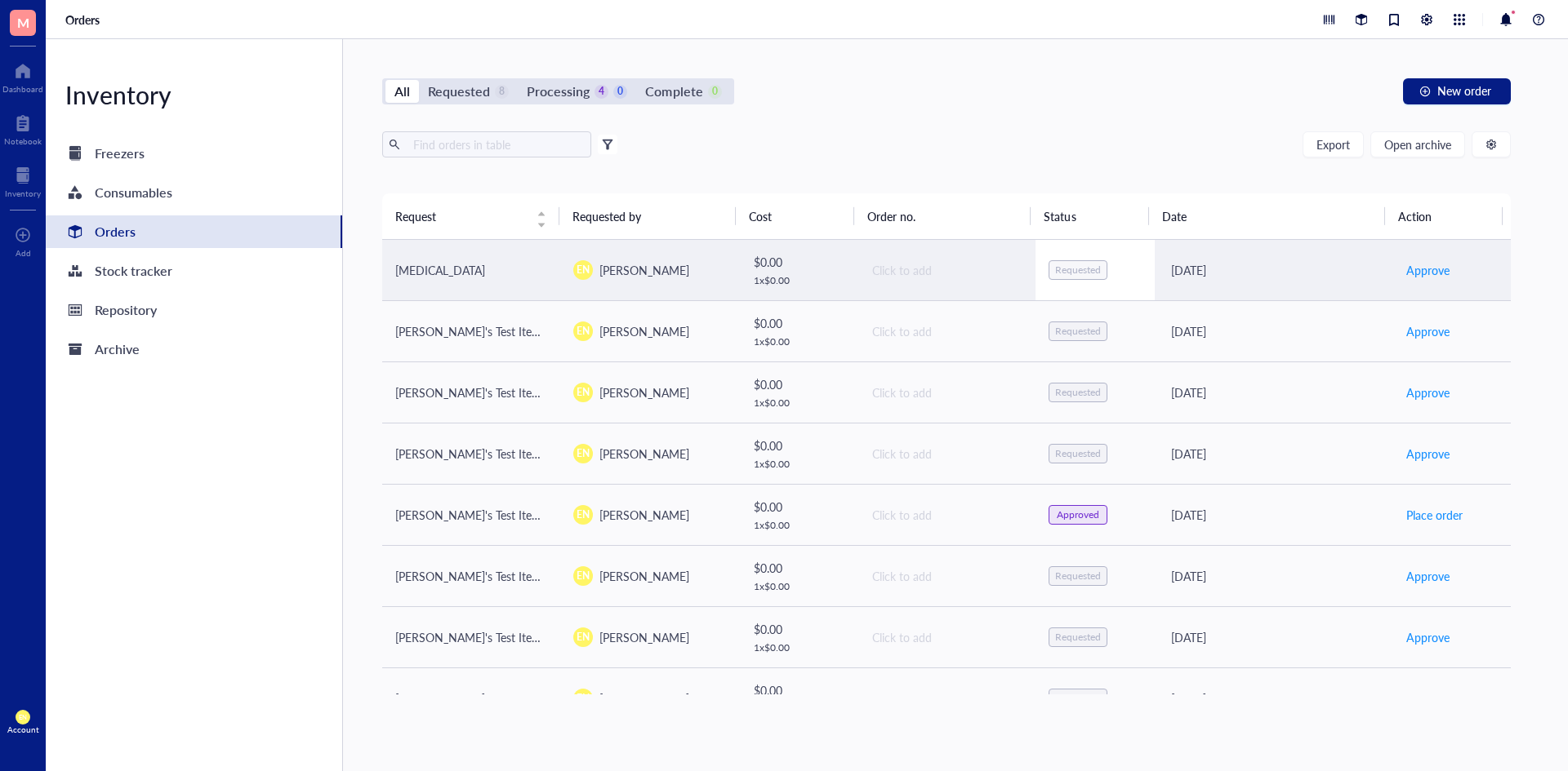
click at [1081, 261] on div "Requested" at bounding box center [1078, 270] width 59 height 20
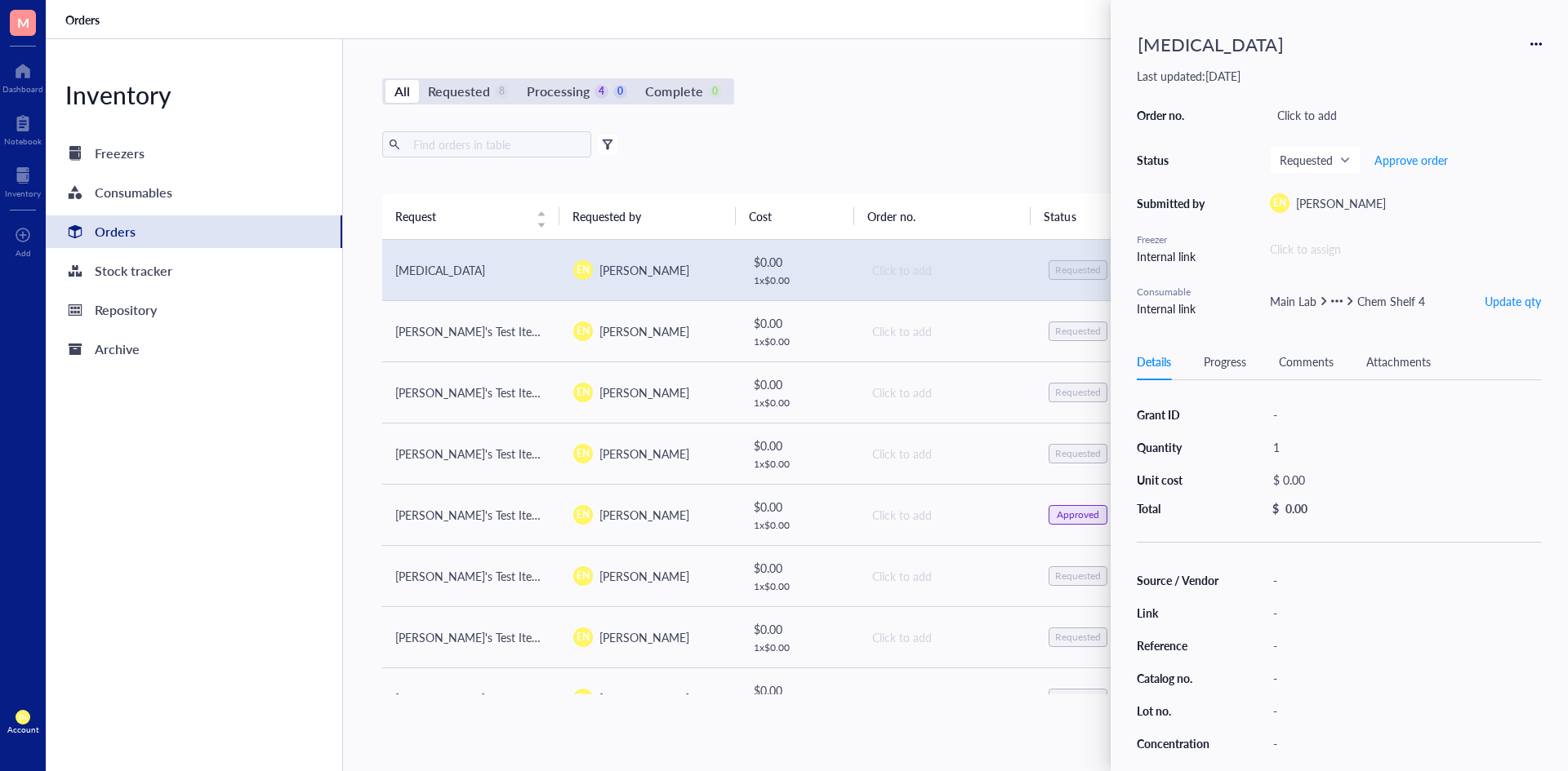
click at [1530, 49] on div "Mineral oil" at bounding box center [1339, 44] width 405 height 35
click at [1533, 45] on icon at bounding box center [1532, 43] width 3 height 3
click at [1463, 144] on span "Delete" at bounding box center [1478, 146] width 103 height 18
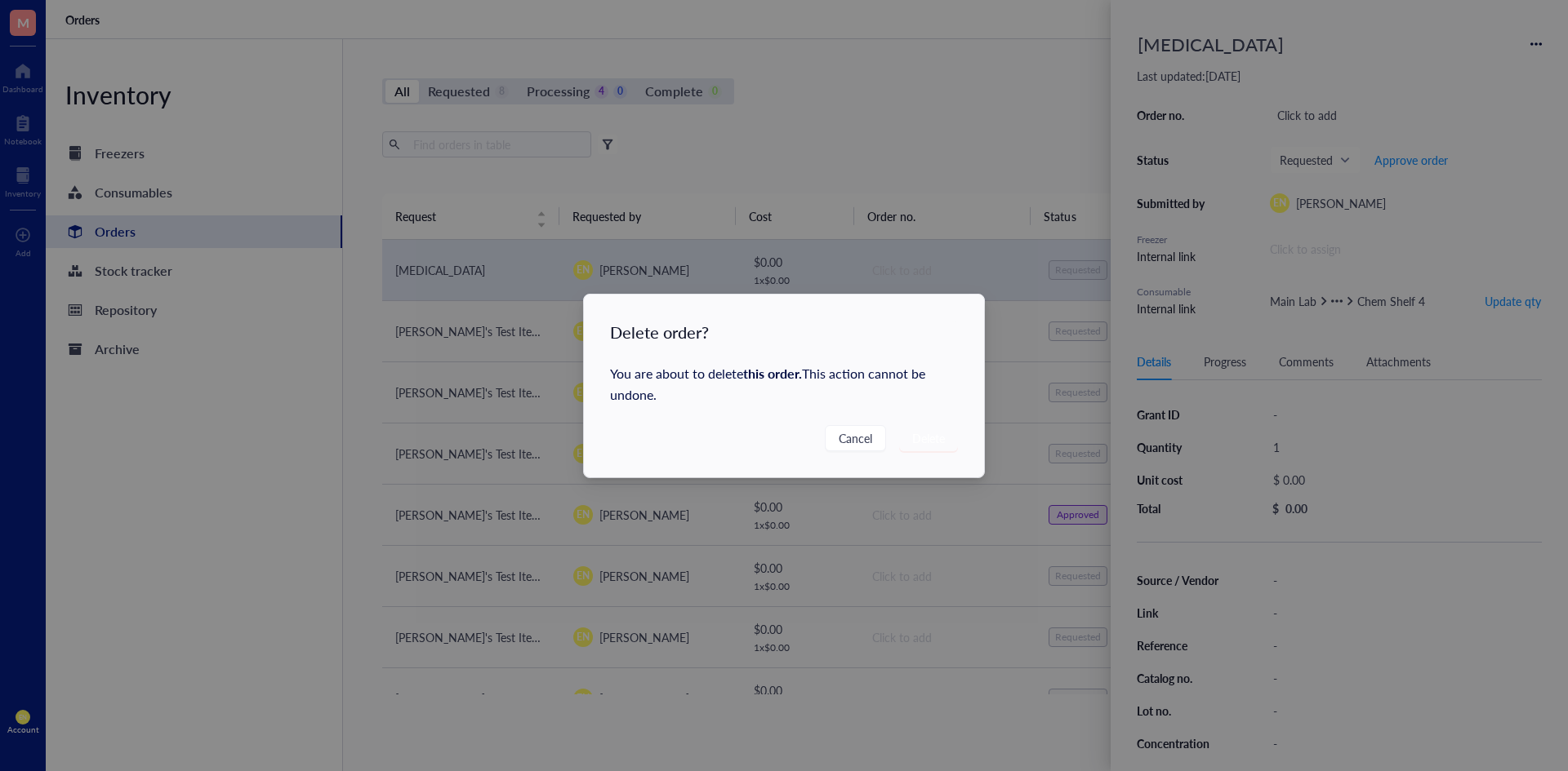
click at [874, 370] on div "You are about to delete this order . This action cannot be undone." at bounding box center [784, 384] width 348 height 42
click at [923, 434] on span "Delete" at bounding box center [928, 438] width 33 height 18
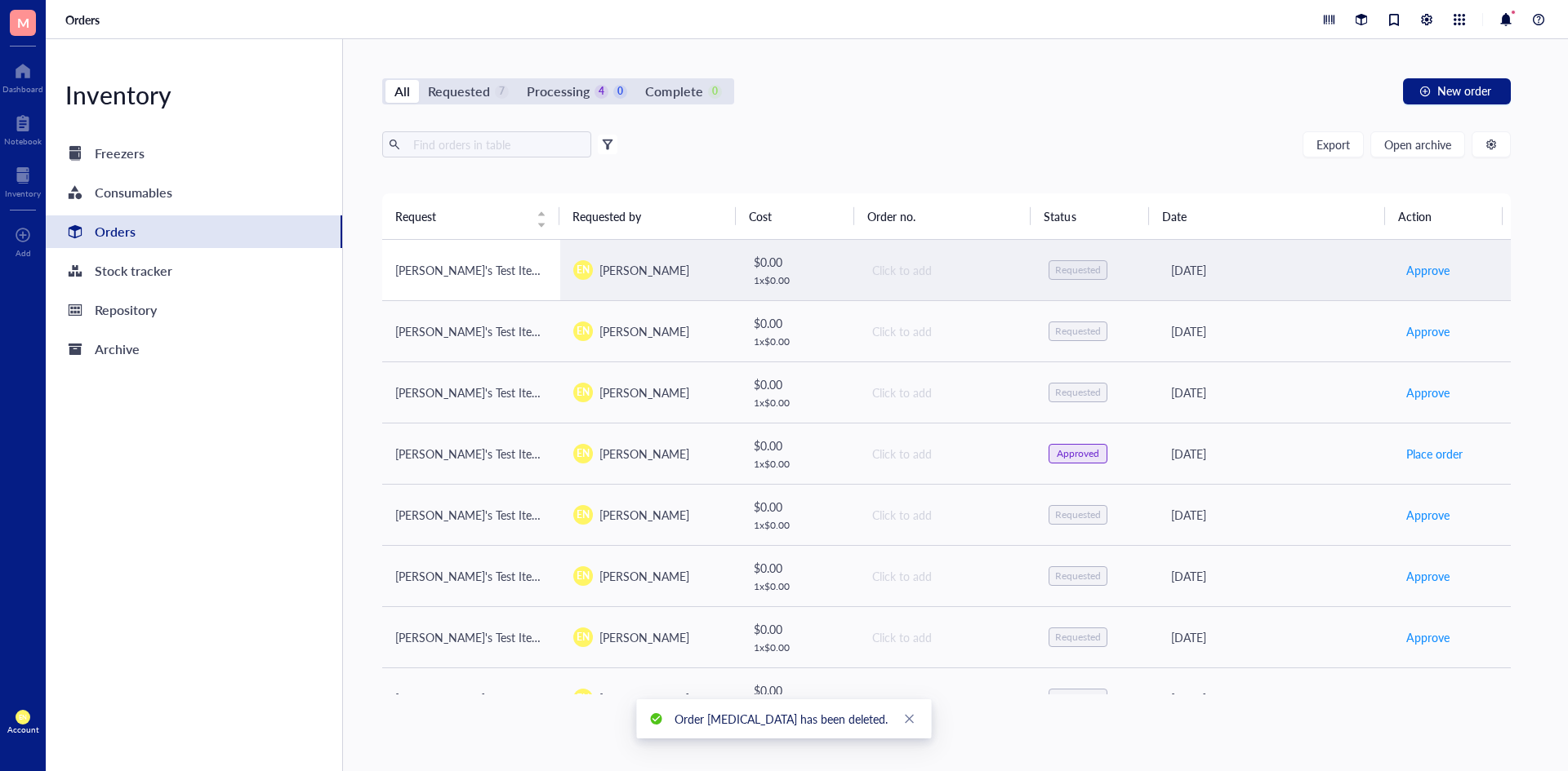
click at [434, 262] on span "[PERSON_NAME]'s Test Item 2" at bounding box center [473, 270] width 156 height 16
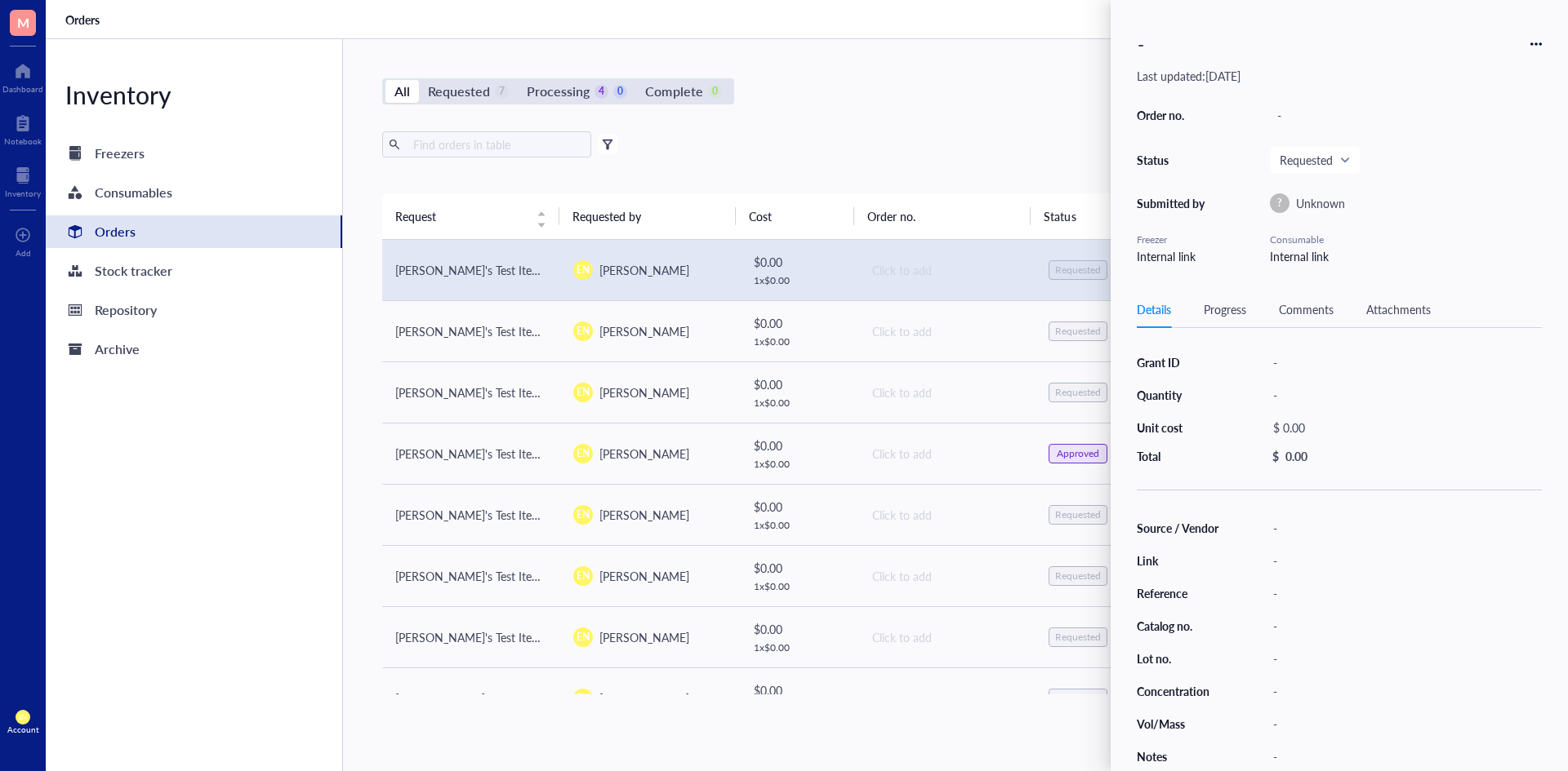
click at [1534, 35] on div "-" at bounding box center [1339, 44] width 405 height 35
click at [1534, 39] on icon at bounding box center [1536, 44] width 11 height 11
click at [1484, 166] on span "Delete" at bounding box center [1478, 172] width 103 height 18
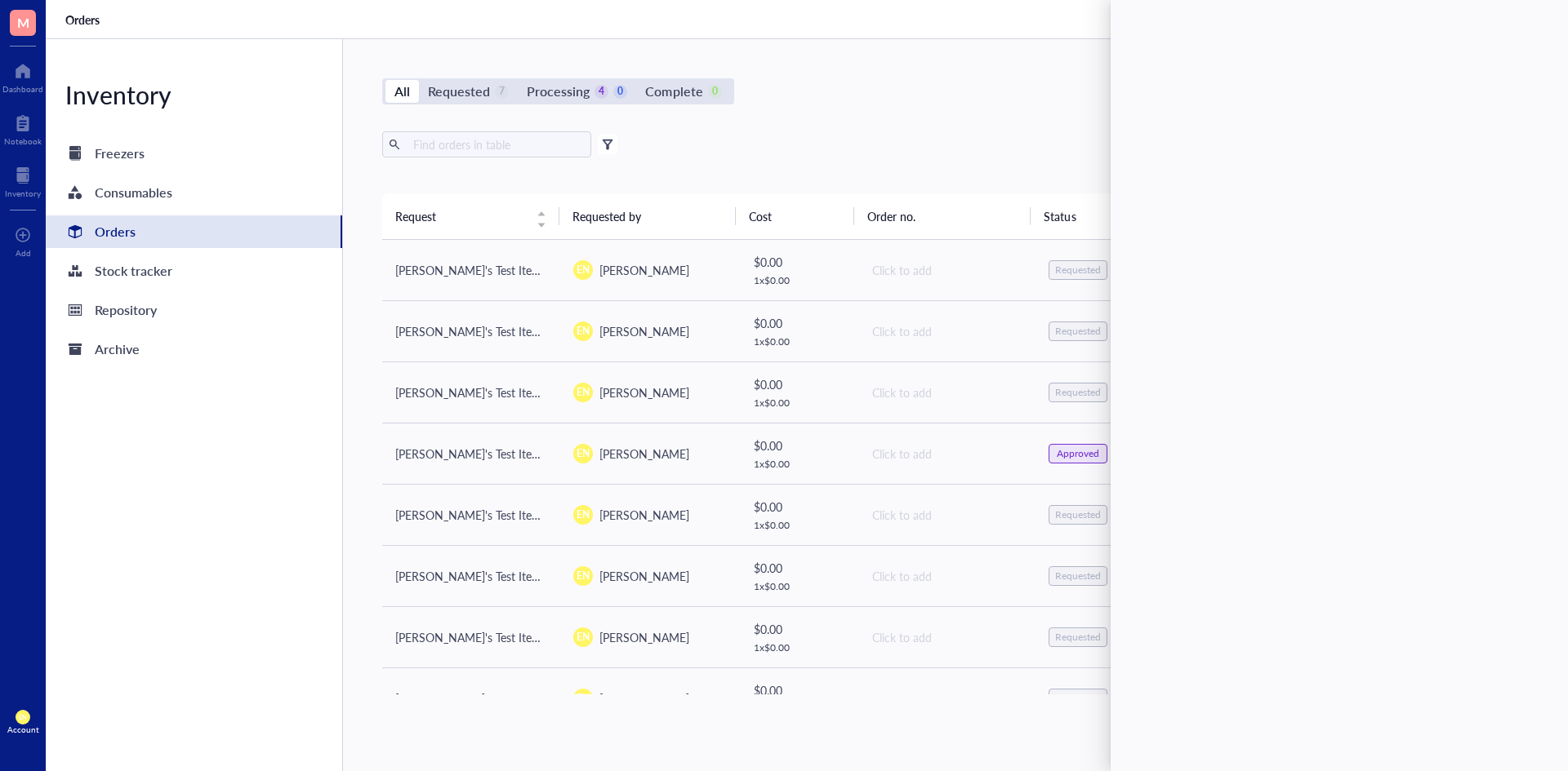
click at [1047, 147] on div "Export Open archive" at bounding box center [946, 145] width 1129 height 26
